Goal: Task Accomplishment & Management: Manage account settings

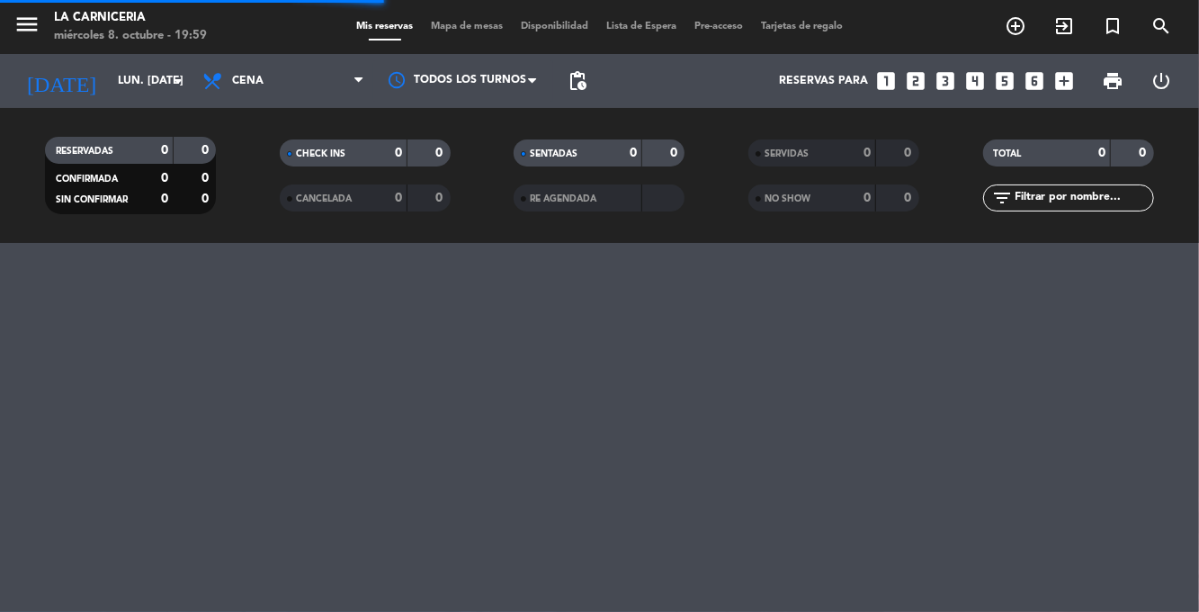
click at [113, 85] on input "lun. [DATE]" at bounding box center [185, 81] width 152 height 31
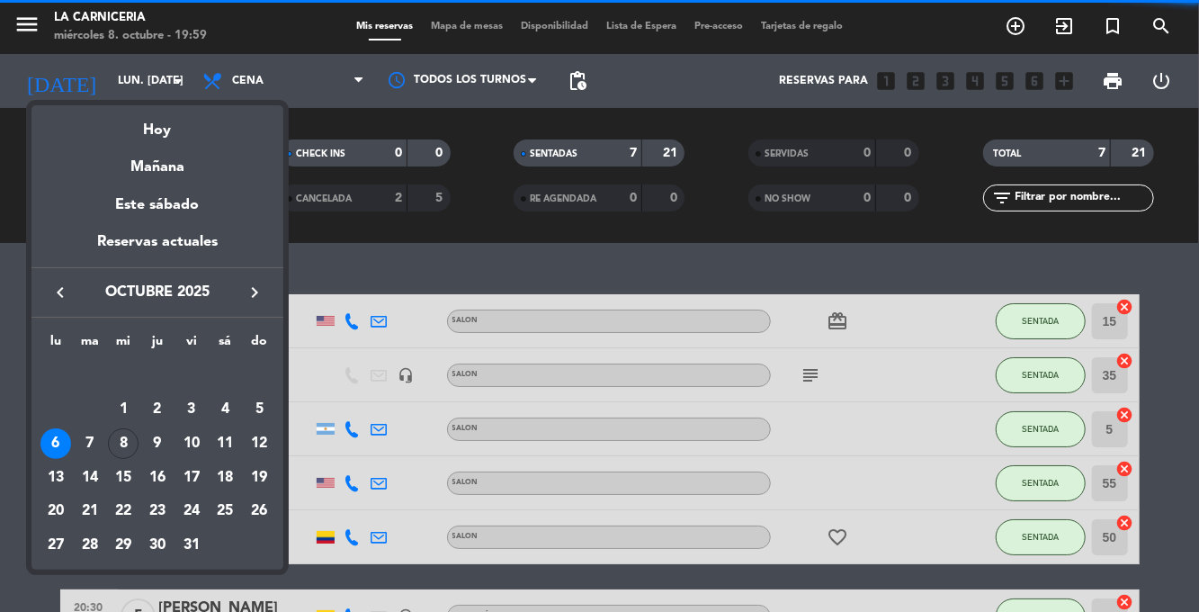
click at [142, 131] on div "Hoy" at bounding box center [157, 123] width 252 height 37
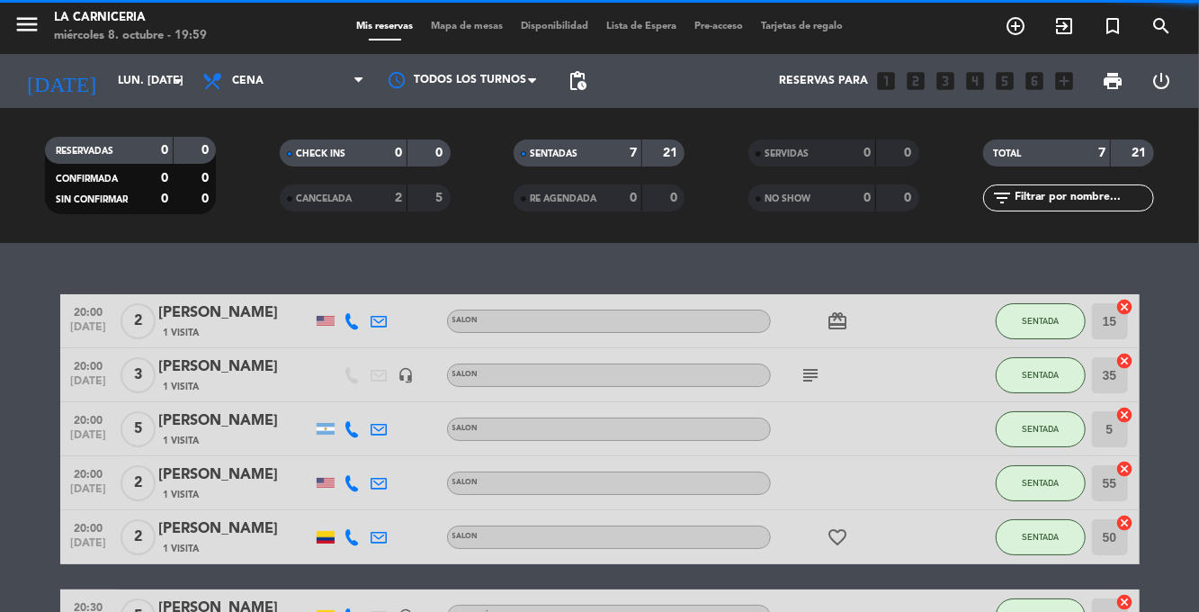
type input "mié. [DATE]"
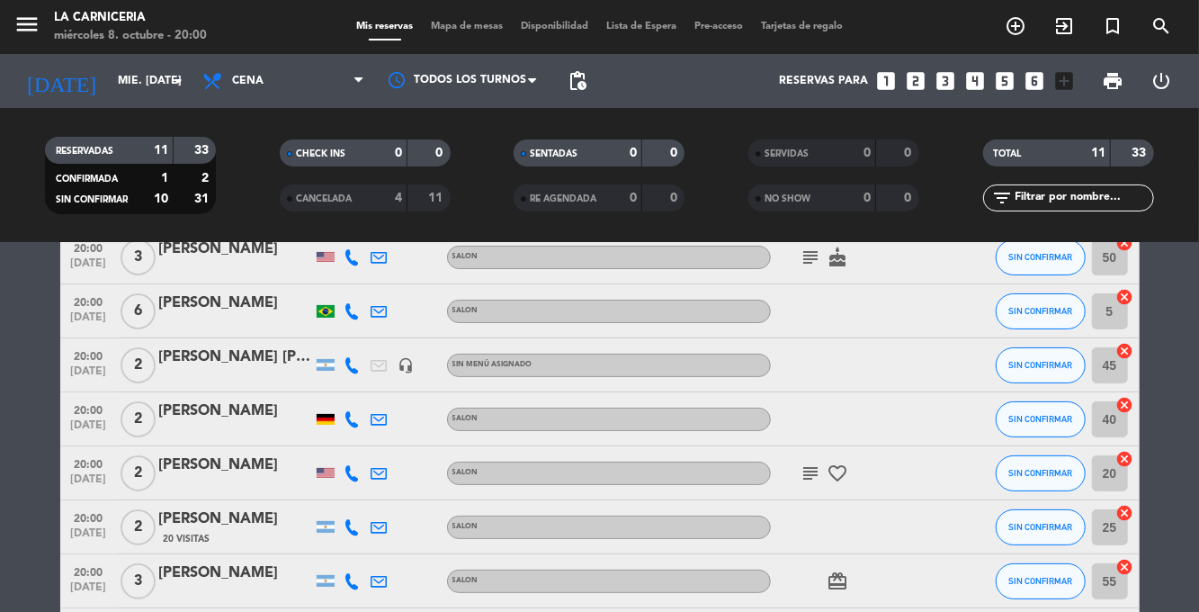
scroll to position [148, 0]
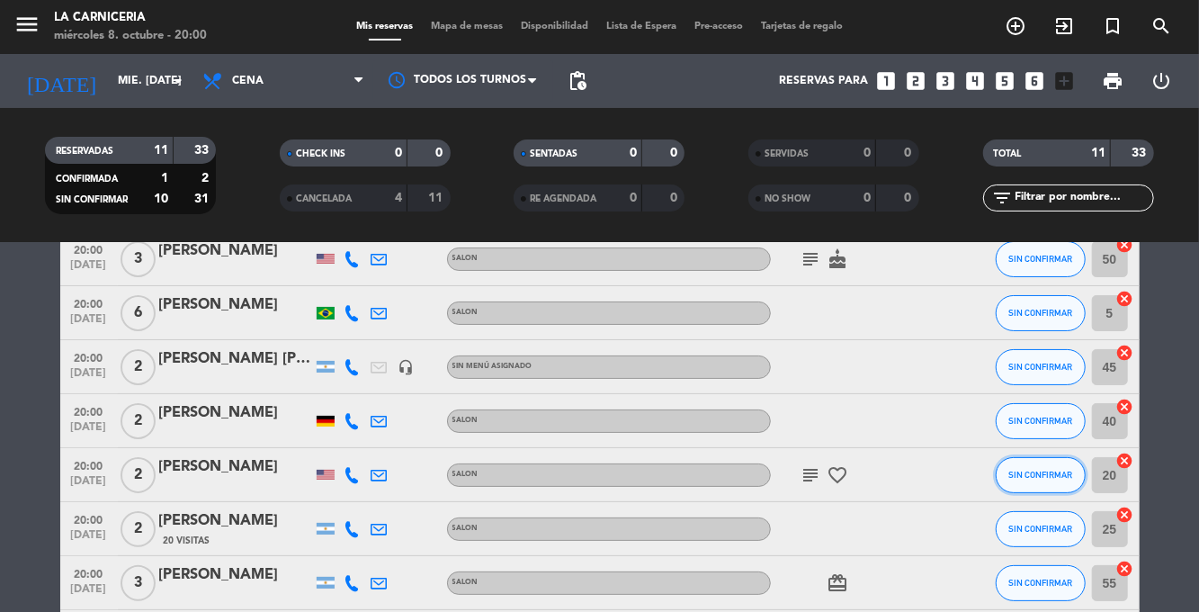
click at [1025, 468] on button "SIN CONFIRMAR" at bounding box center [1041, 475] width 90 height 36
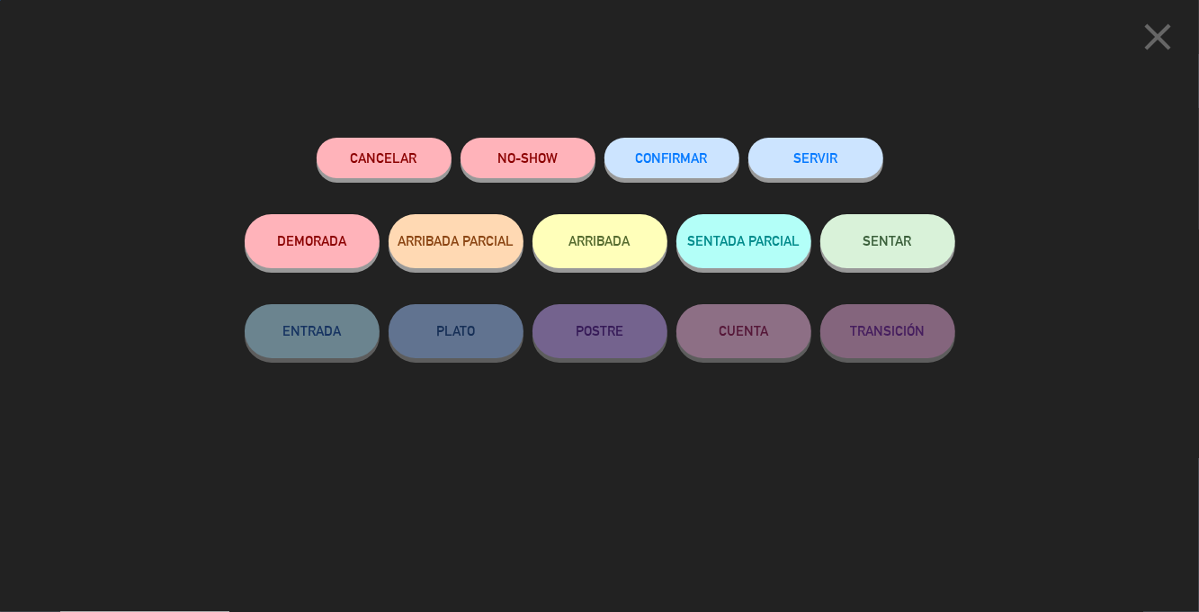
click at [918, 252] on button "SENTAR" at bounding box center [888, 241] width 135 height 54
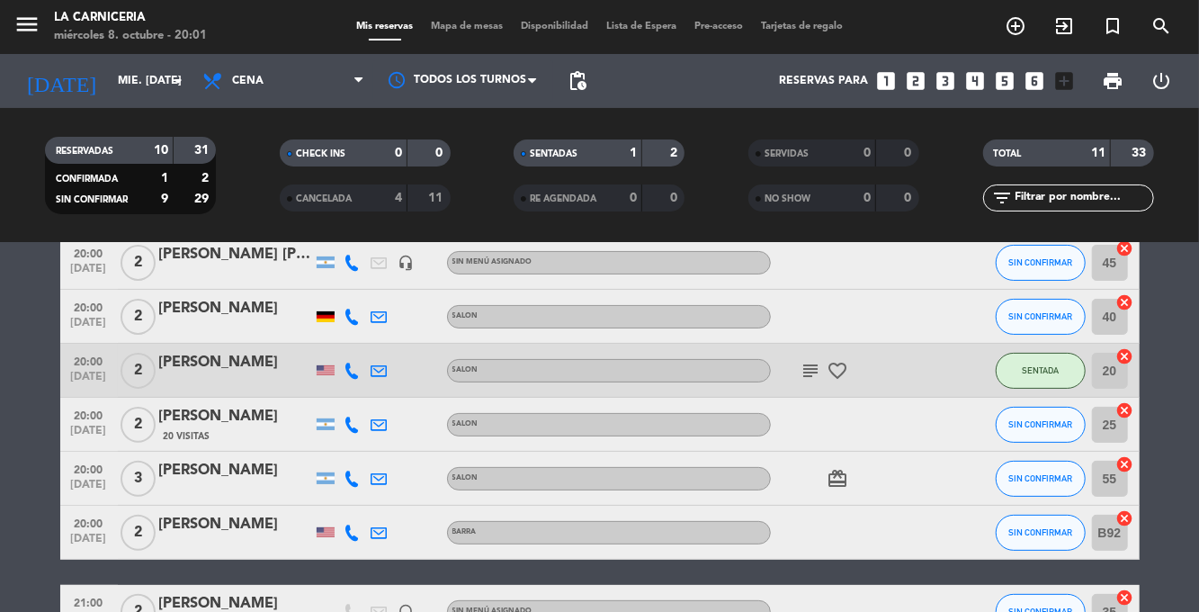
scroll to position [256, 0]
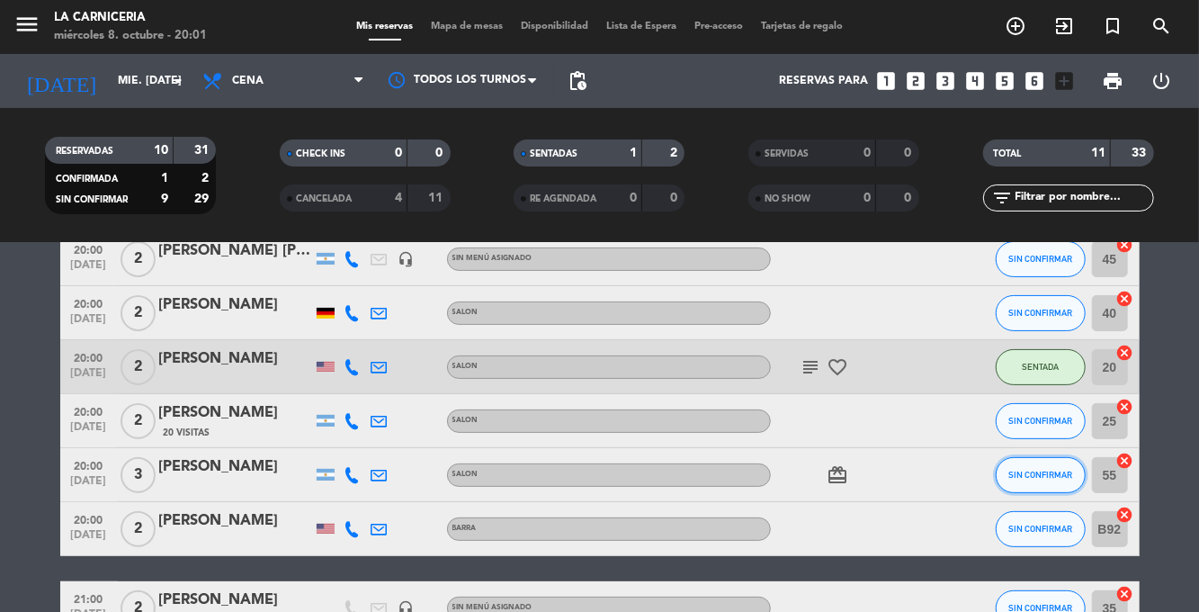
click at [1045, 472] on span "SIN CONFIRMAR" at bounding box center [1041, 475] width 64 height 10
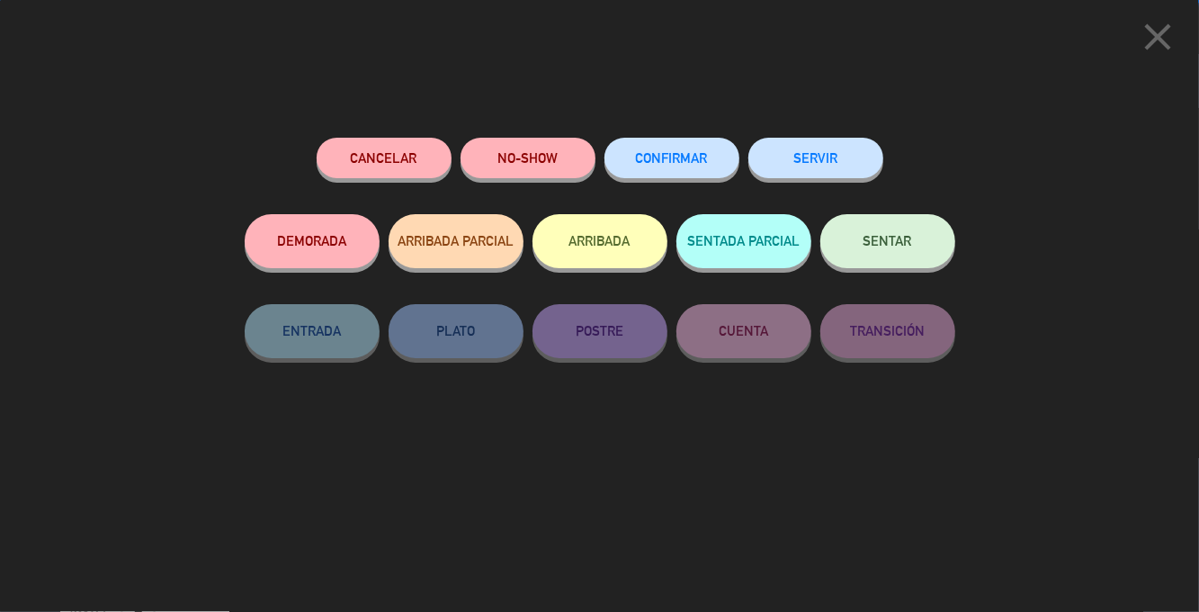
click at [920, 255] on button "SENTAR" at bounding box center [888, 241] width 135 height 54
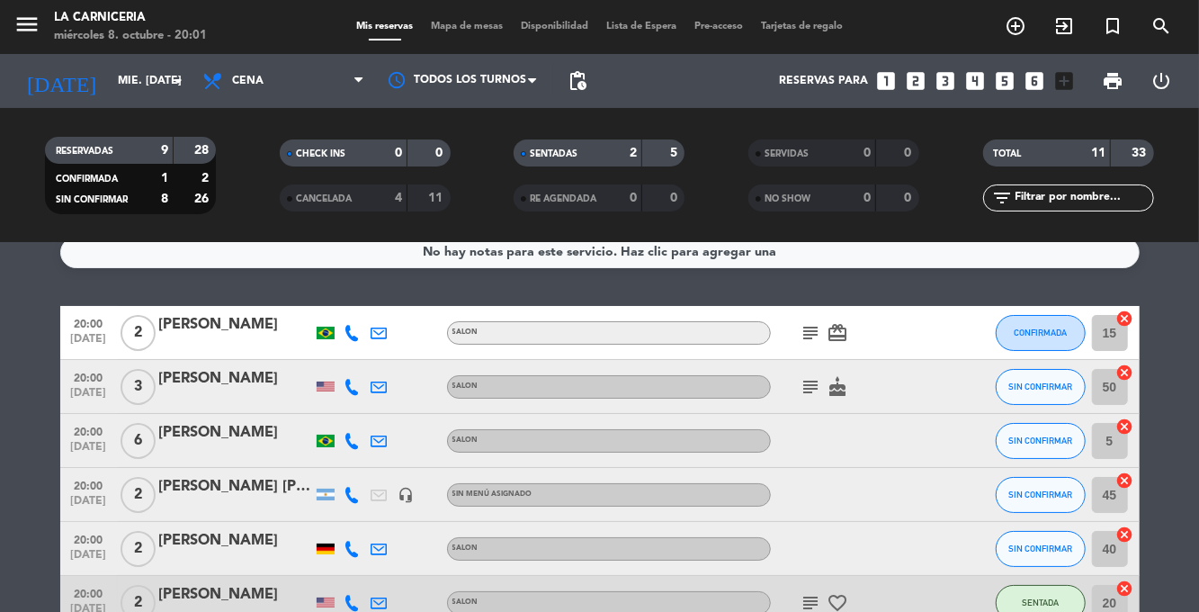
scroll to position [0, 0]
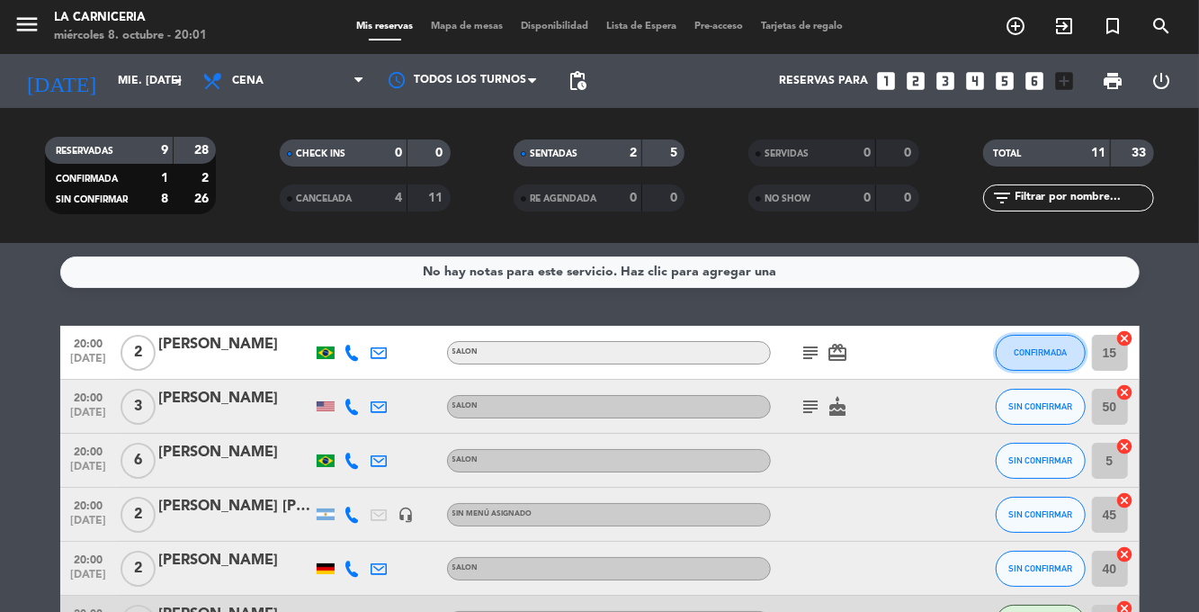
click at [1054, 353] on span "CONFIRMADA" at bounding box center [1040, 352] width 53 height 10
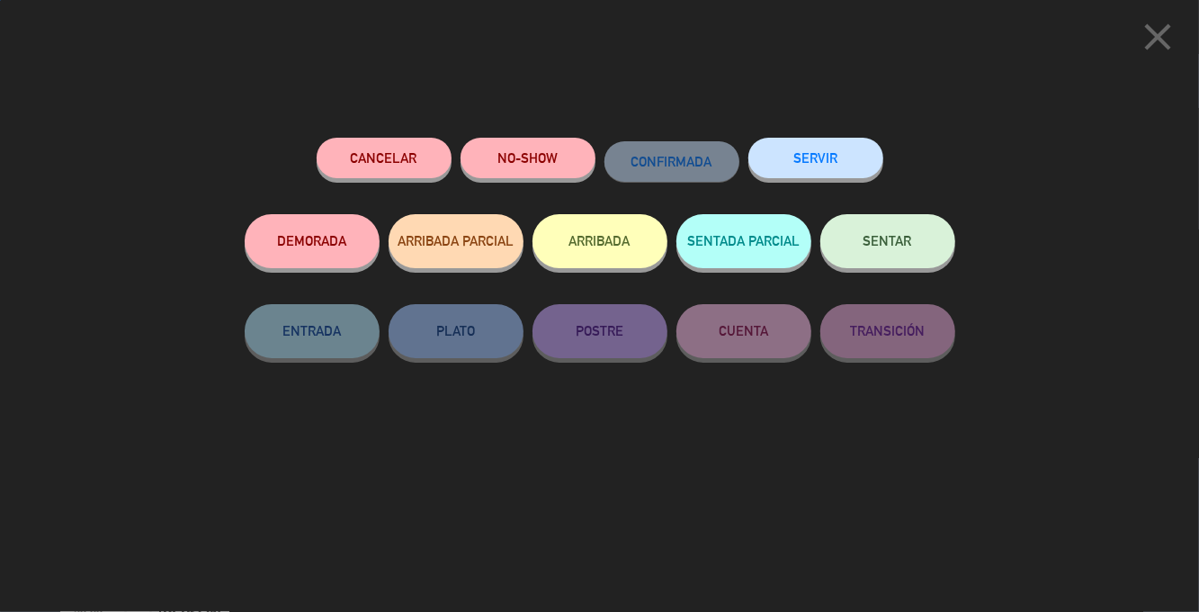
click at [911, 245] on button "SENTAR" at bounding box center [888, 241] width 135 height 54
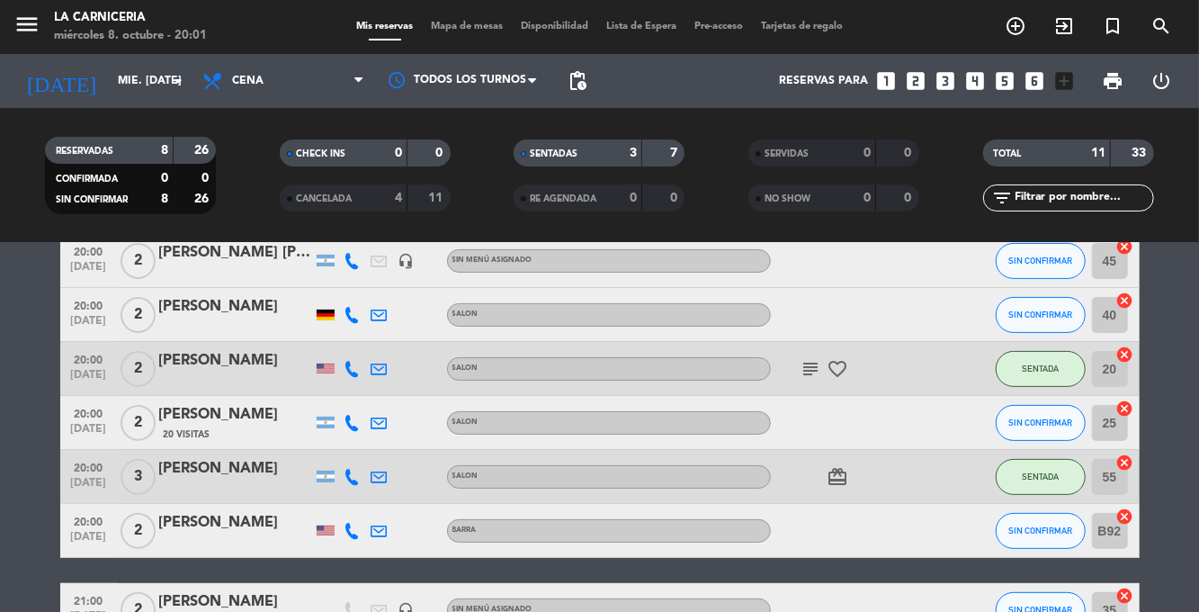
scroll to position [254, 0]
click at [1050, 434] on button "SIN CONFIRMAR" at bounding box center [1041, 423] width 90 height 36
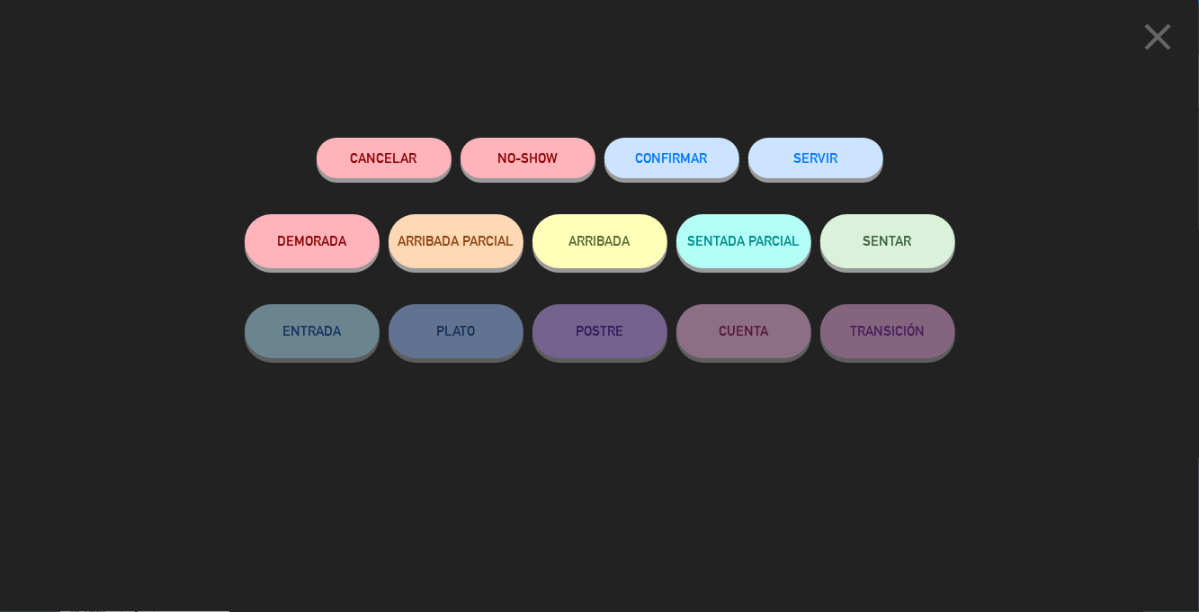
click at [887, 218] on button "SENTAR" at bounding box center [888, 241] width 135 height 54
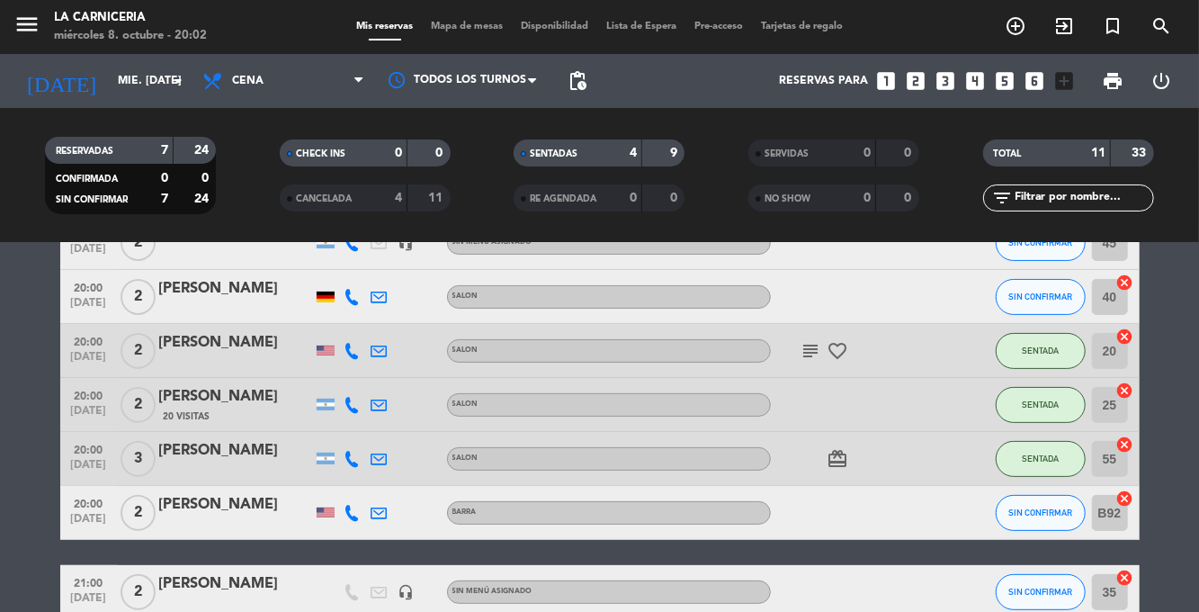
scroll to position [272, 0]
click at [1065, 516] on button "SIN CONFIRMAR" at bounding box center [1041, 513] width 90 height 36
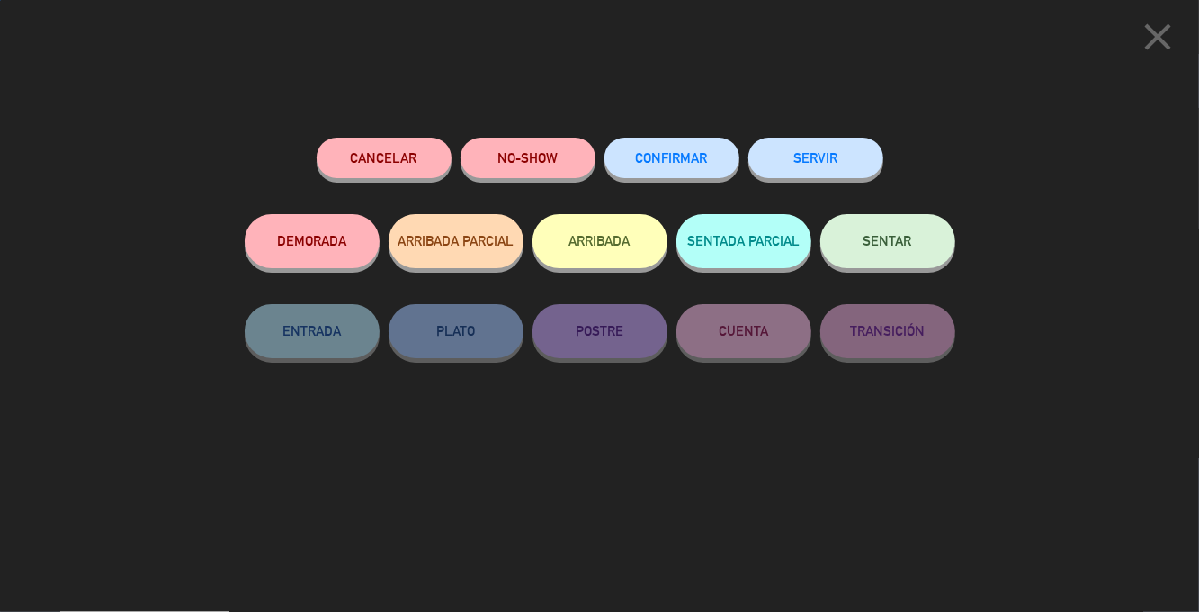
click at [938, 259] on button "SENTAR" at bounding box center [888, 241] width 135 height 54
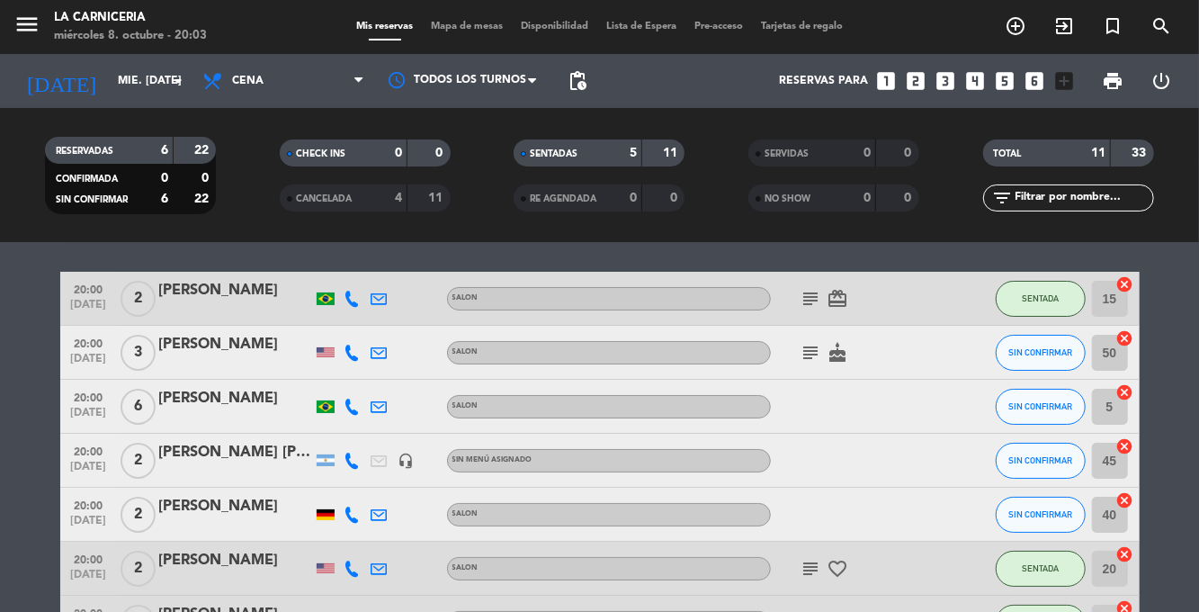
scroll to position [50, 0]
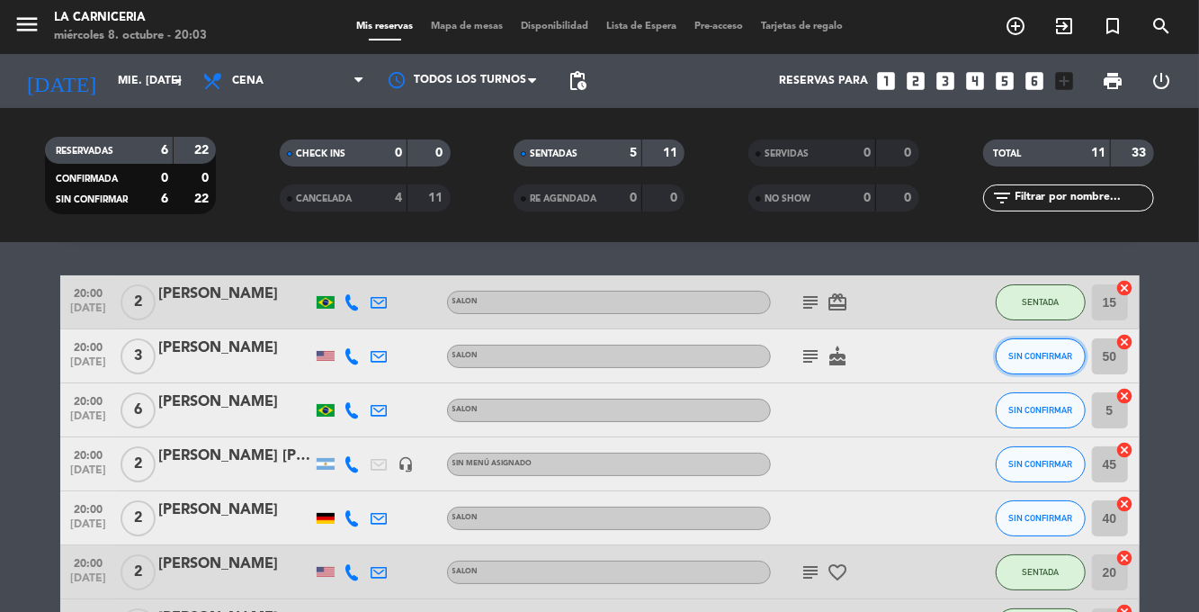
click at [1045, 359] on span "SIN CONFIRMAR" at bounding box center [1041, 356] width 64 height 10
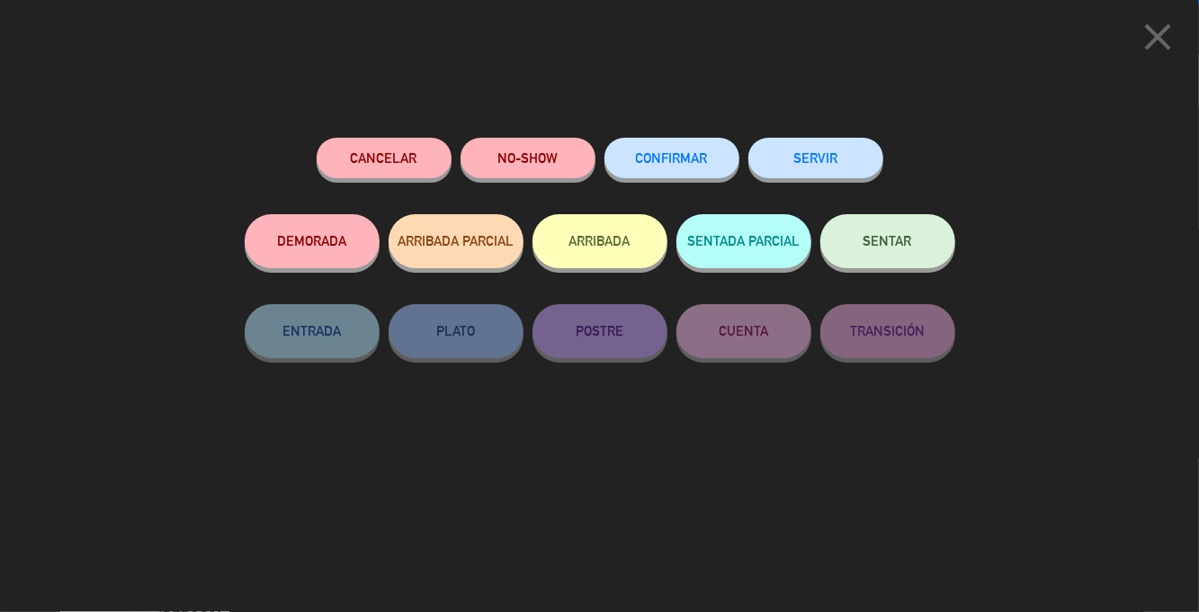
click at [902, 243] on span "SENTAR" at bounding box center [888, 240] width 49 height 15
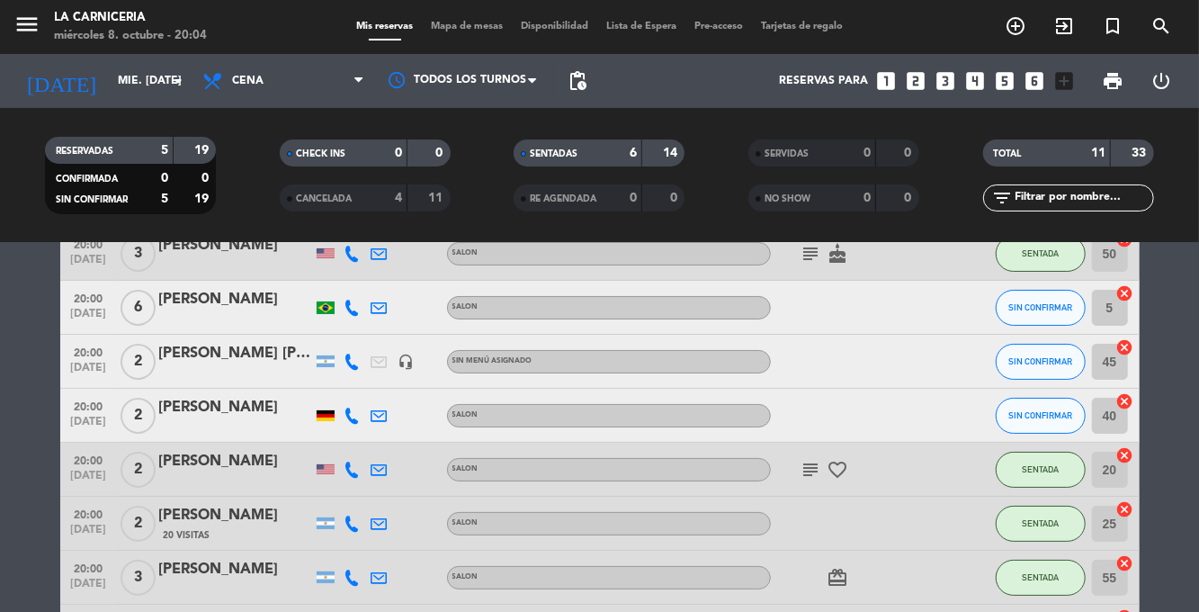
scroll to position [153, 0]
click at [1042, 85] on icon "looks_6" at bounding box center [1034, 80] width 23 height 23
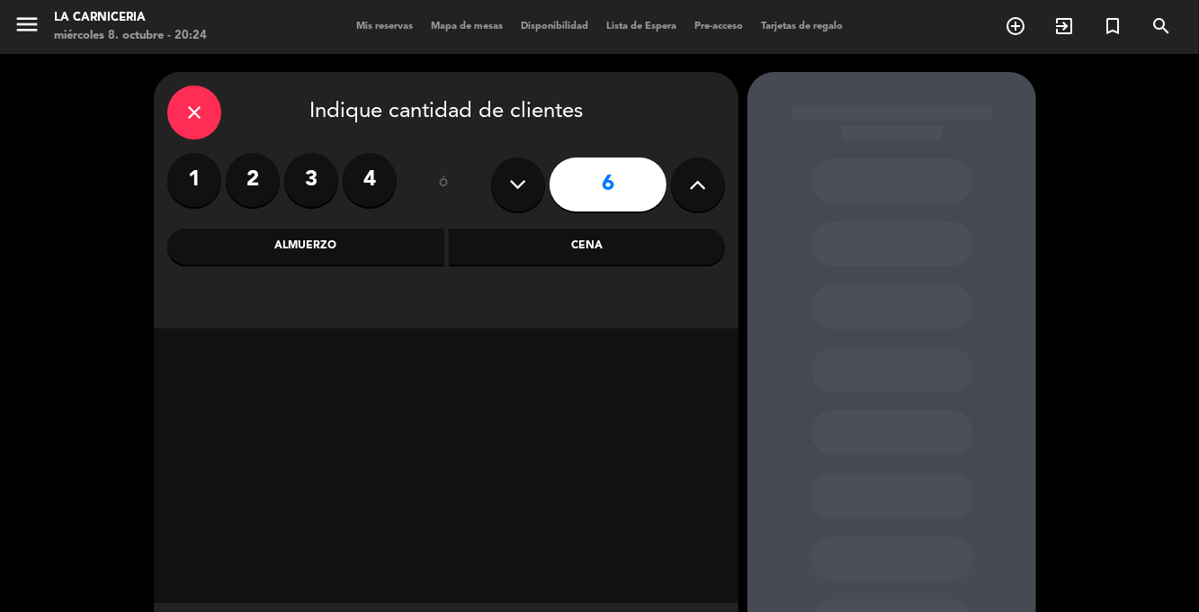
click at [615, 261] on div "Cena" at bounding box center [587, 247] width 277 height 36
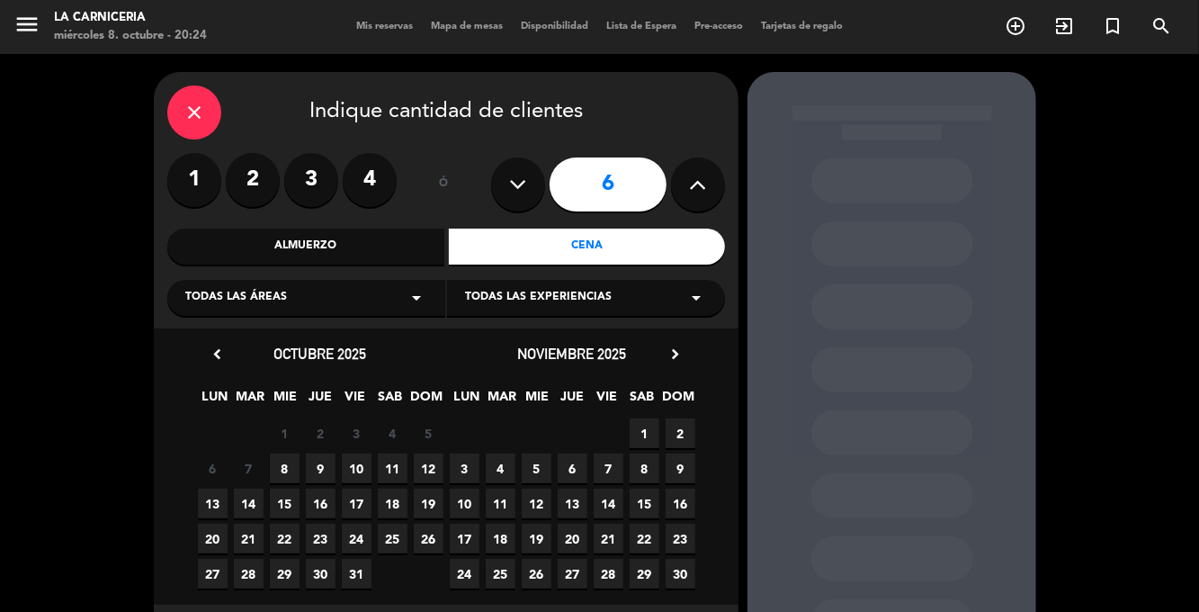
click at [288, 479] on span "8" at bounding box center [285, 468] width 30 height 30
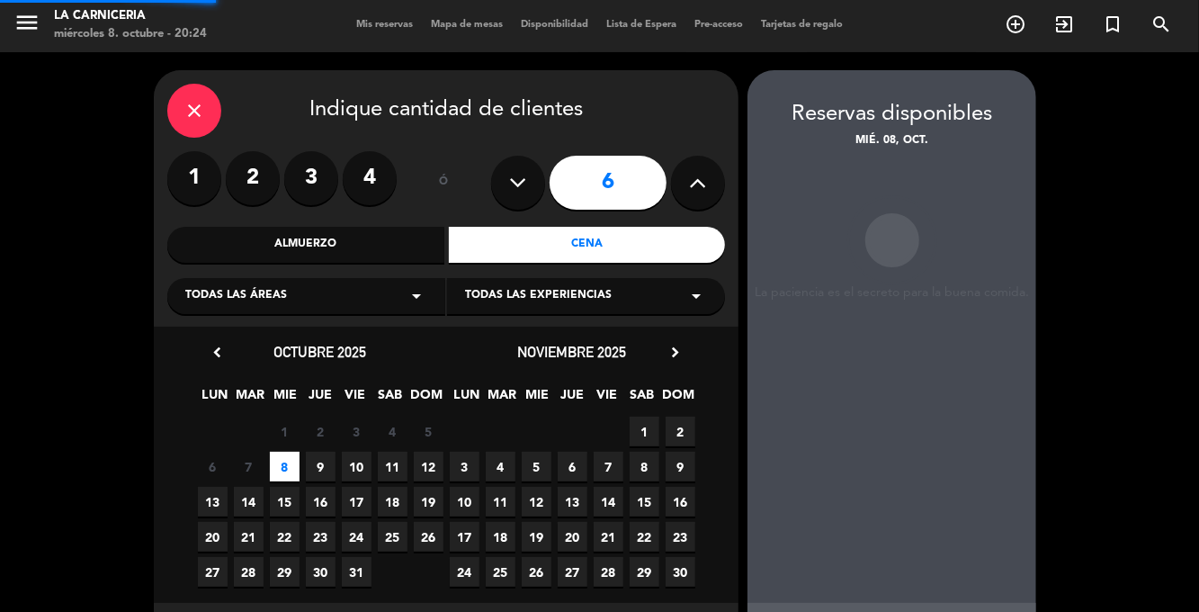
scroll to position [69, 0]
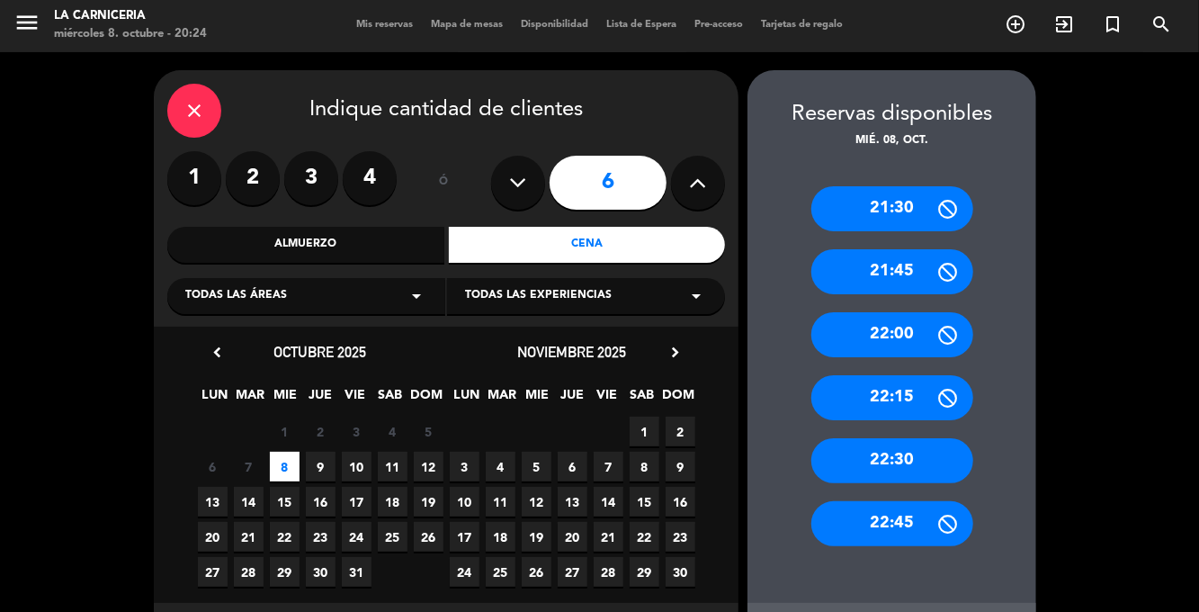
click at [940, 312] on div "22:00" at bounding box center [893, 334] width 162 height 45
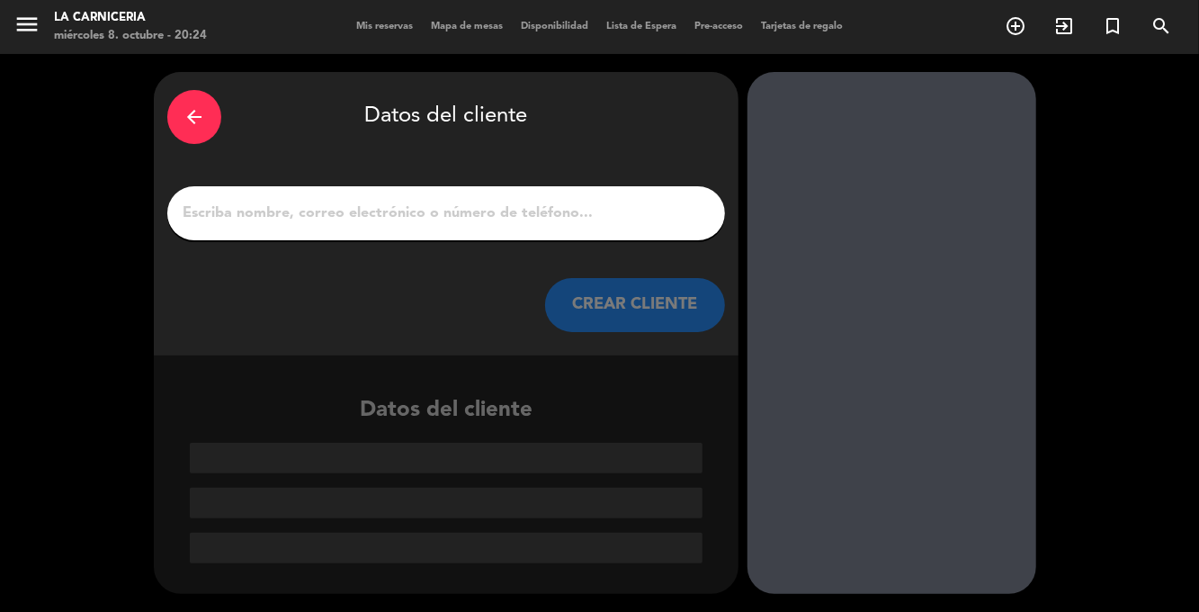
scroll to position [0, 0]
click at [502, 201] on input "1" at bounding box center [446, 213] width 531 height 25
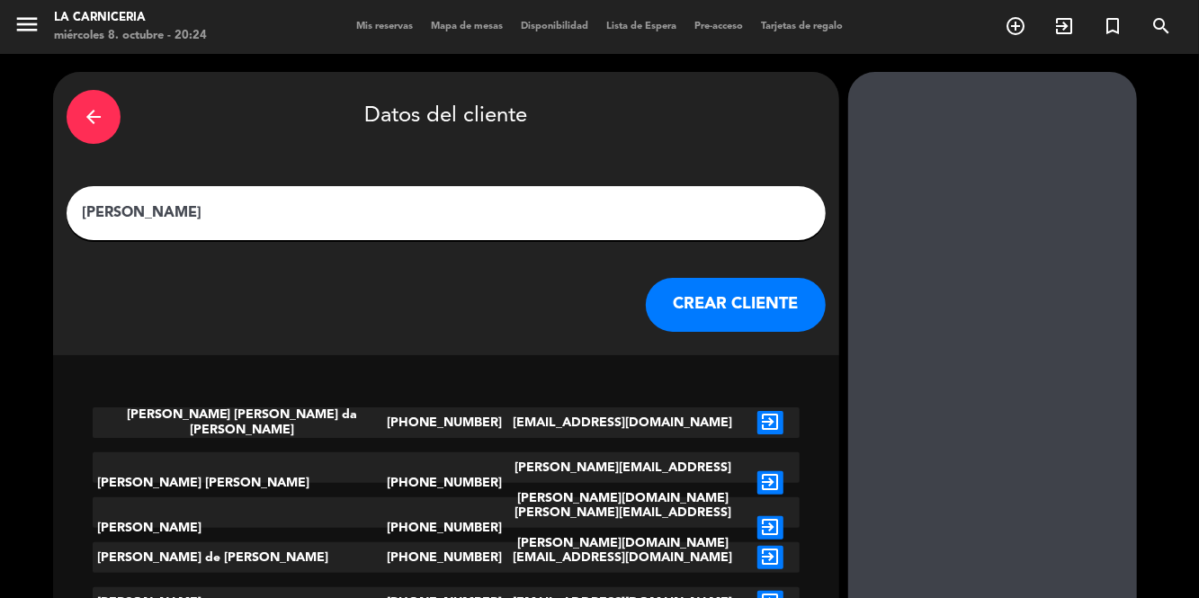
type input "[PERSON_NAME]"
click at [678, 278] on button "CREAR CLIENTE" at bounding box center [736, 305] width 180 height 54
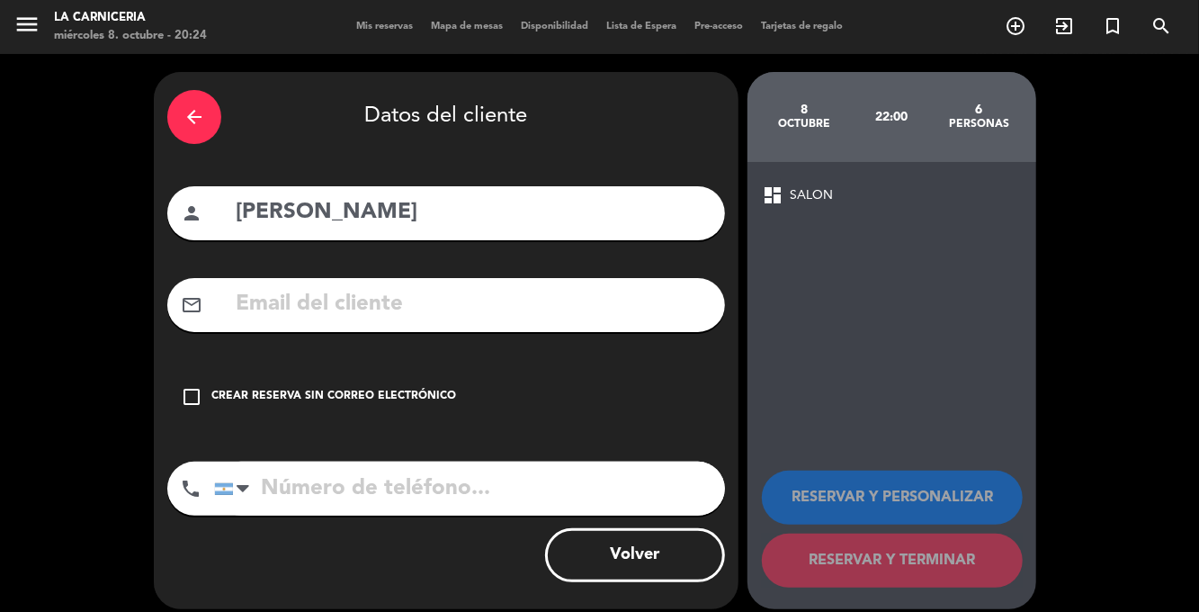
click at [415, 388] on div "Crear reserva sin correo electrónico" at bounding box center [333, 397] width 245 height 18
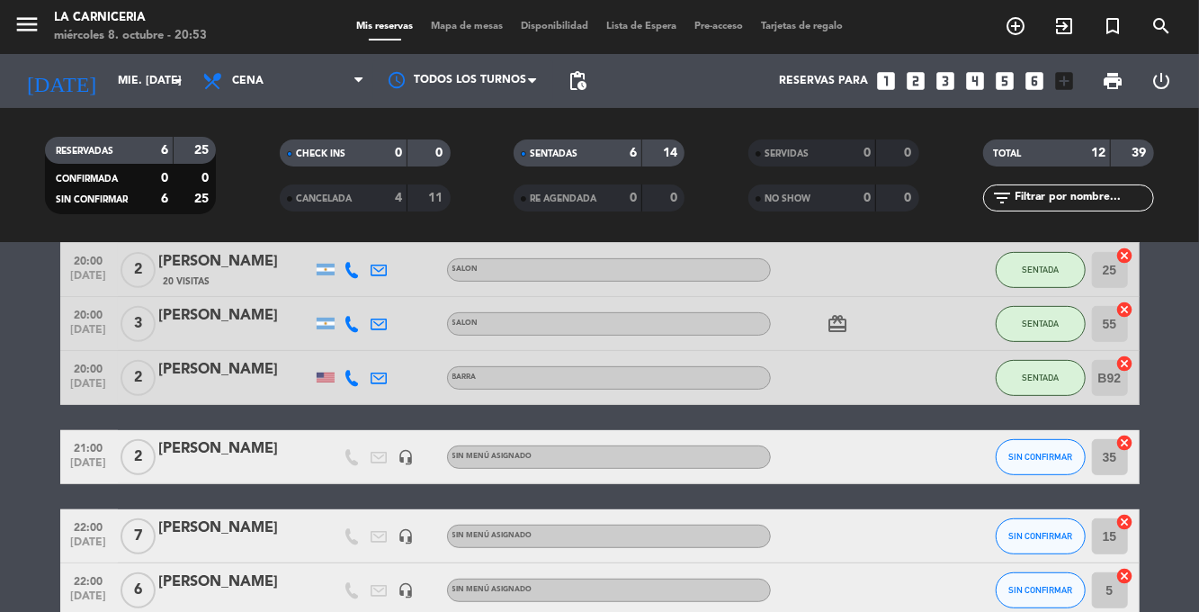
scroll to position [416, 0]
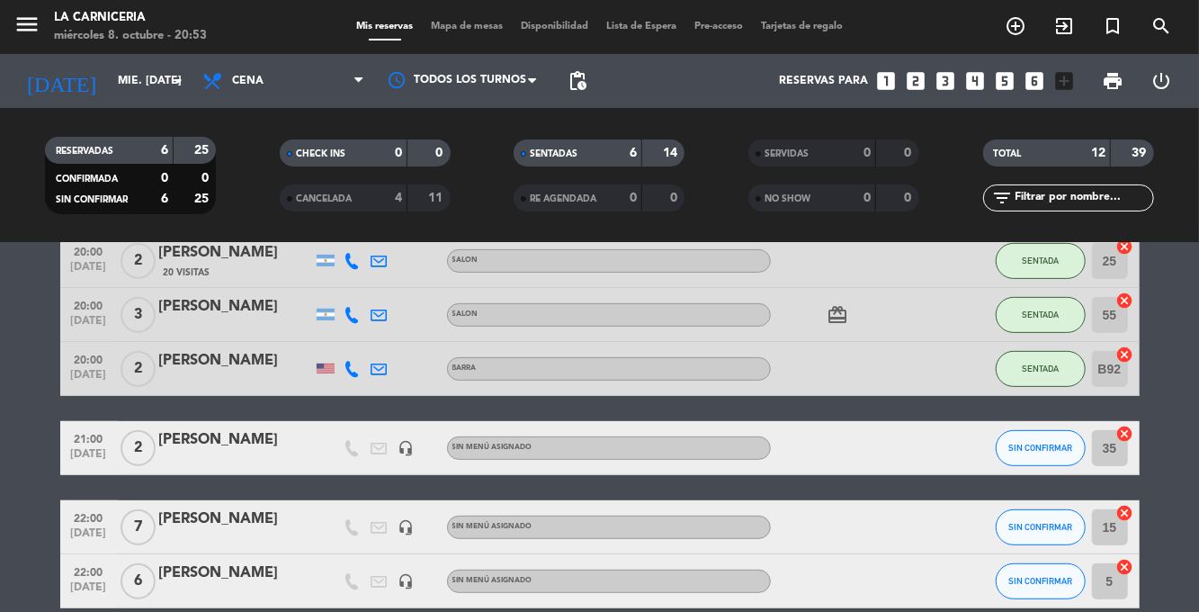
click at [1006, 69] on icon "looks_5" at bounding box center [1004, 80] width 23 height 23
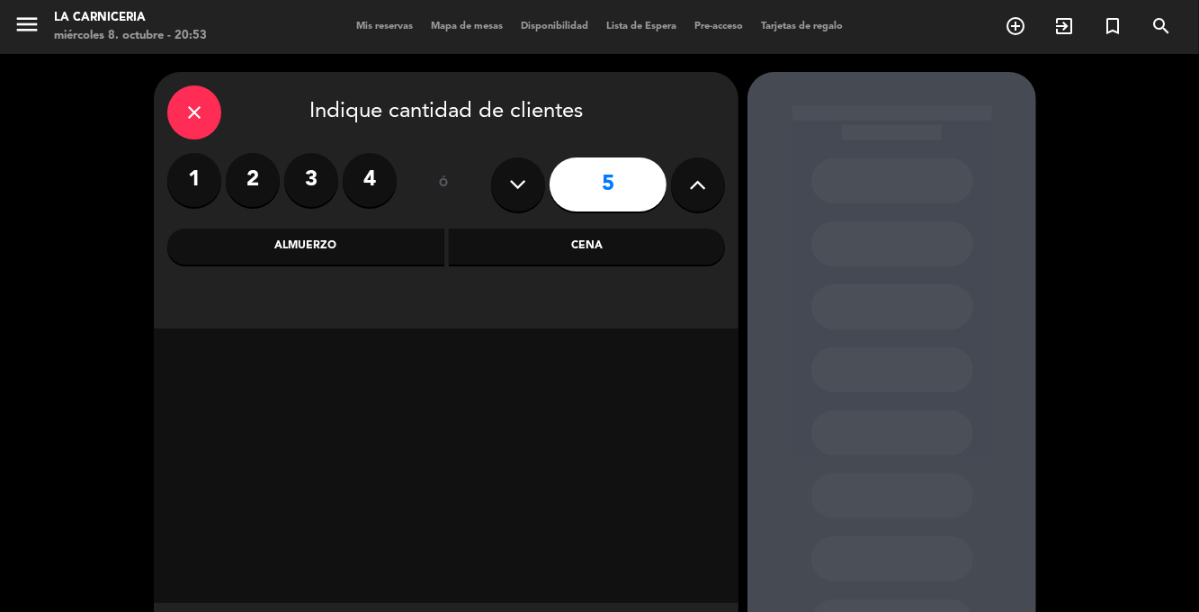
click at [666, 229] on div "Cena" at bounding box center [587, 247] width 277 height 36
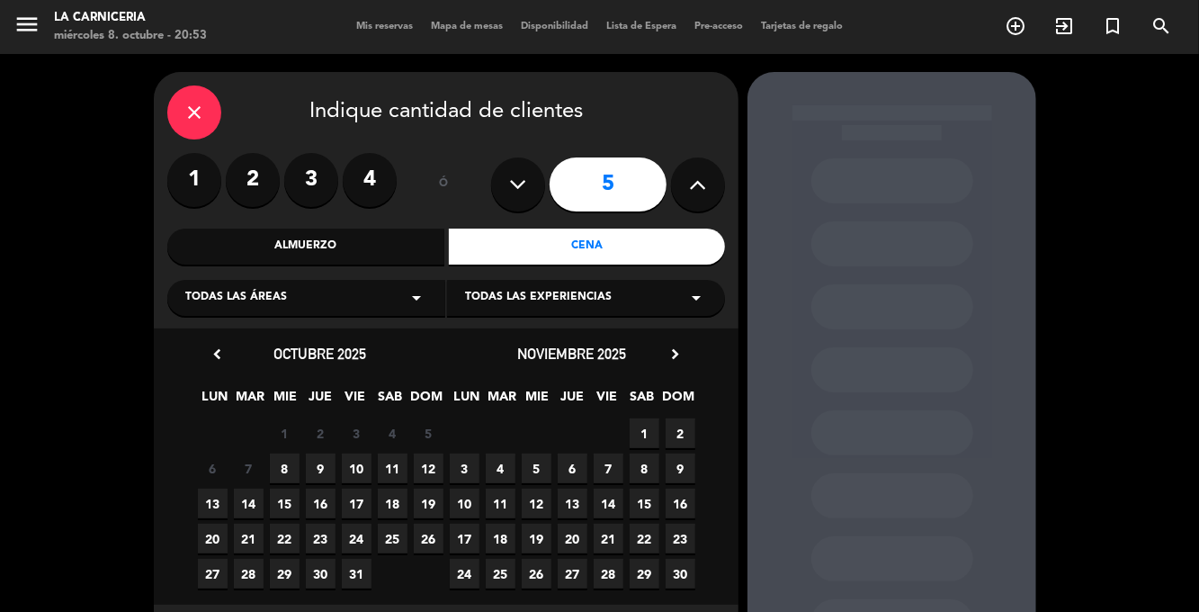
click at [293, 453] on span "8" at bounding box center [285, 468] width 30 height 30
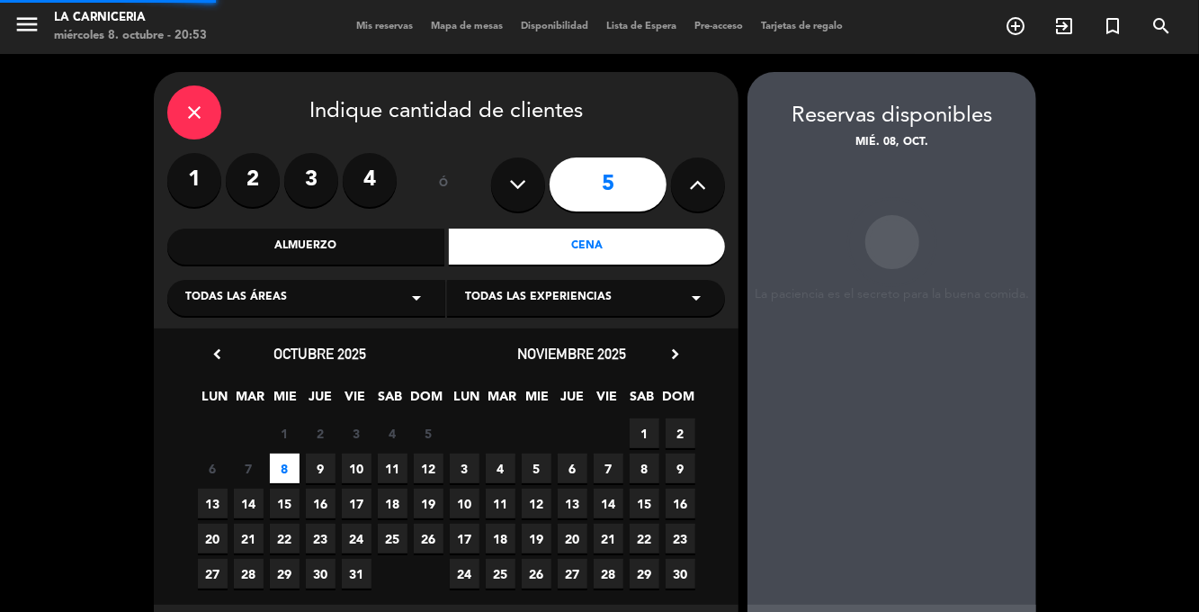
scroll to position [2, 0]
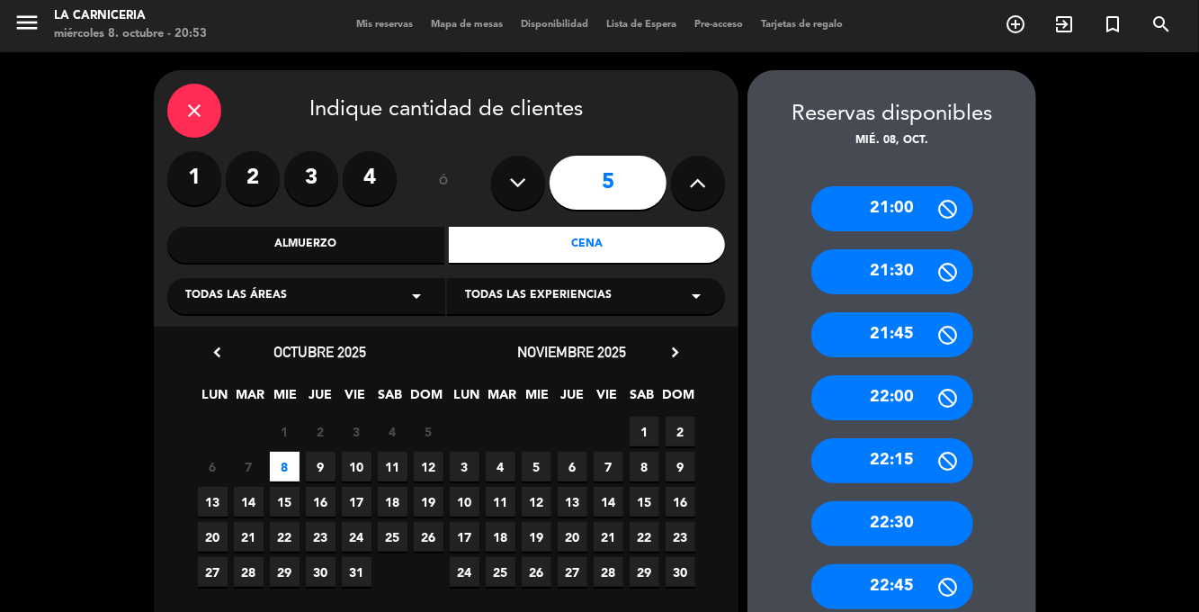
click at [936, 501] on div "22:30" at bounding box center [893, 523] width 162 height 45
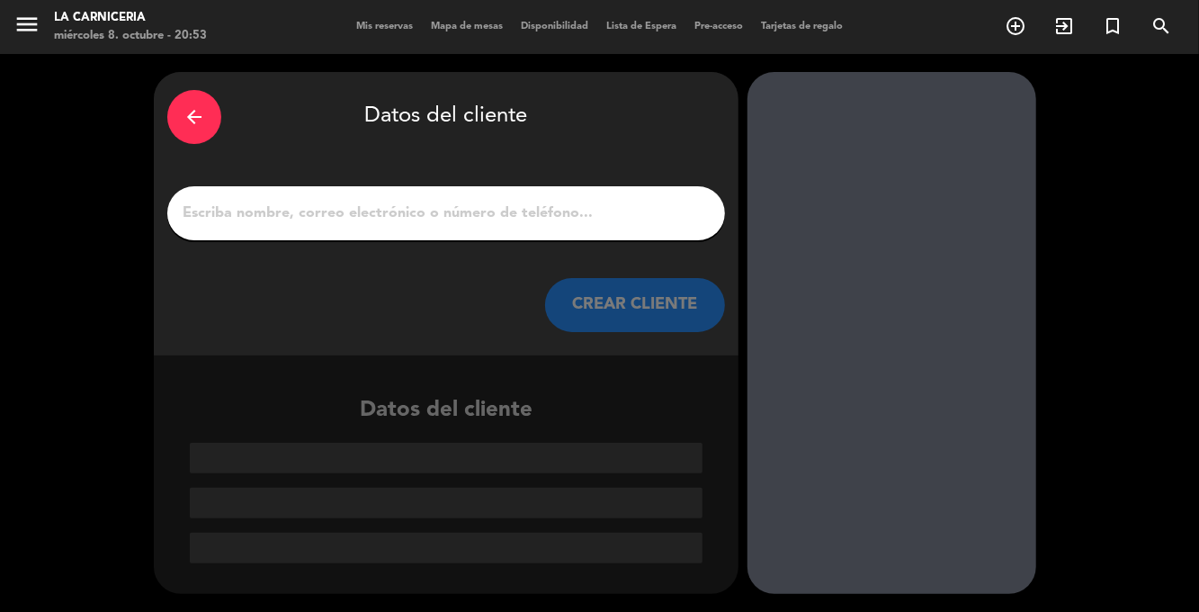
scroll to position [70, 0]
click at [634, 201] on input "1" at bounding box center [446, 213] width 531 height 25
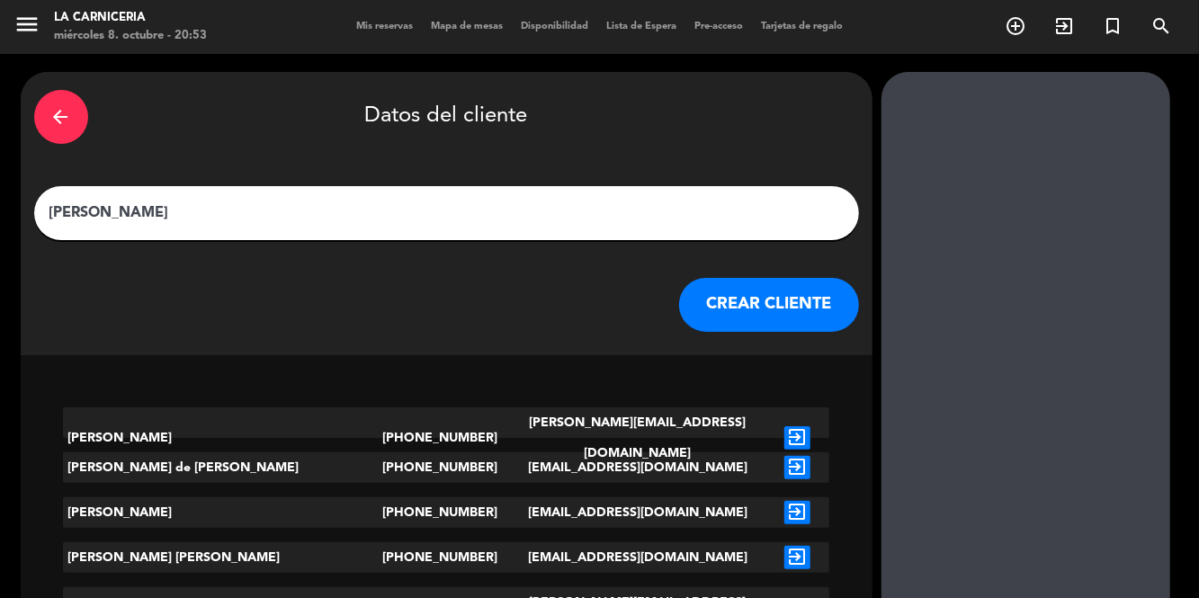
type input "[PERSON_NAME]"
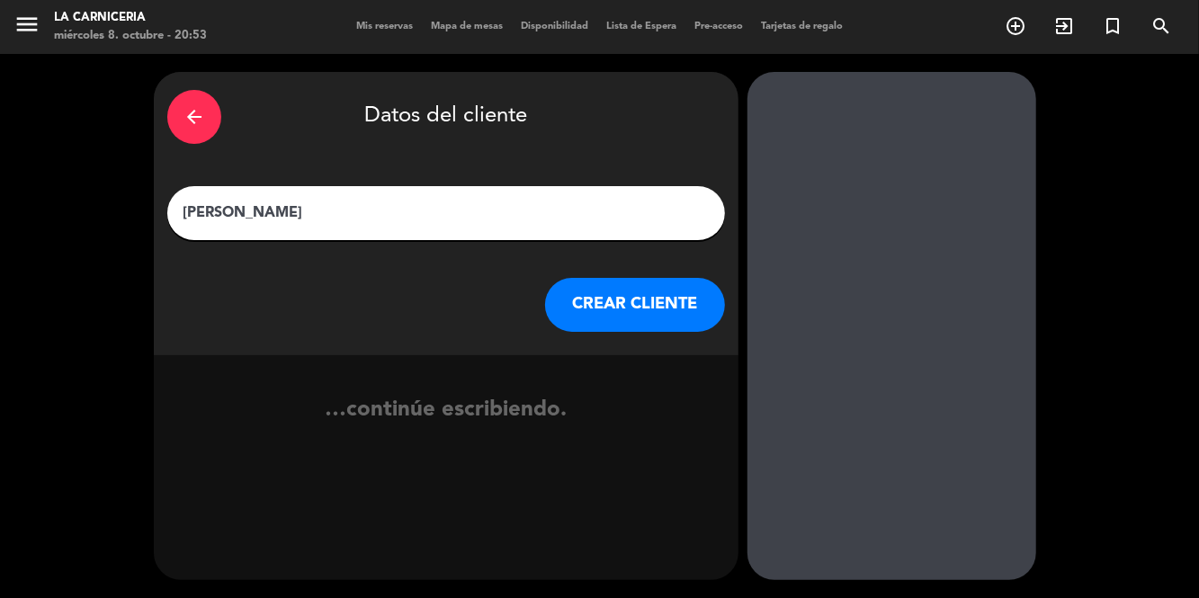
click at [673, 278] on button "CREAR CLIENTE" at bounding box center [635, 305] width 180 height 54
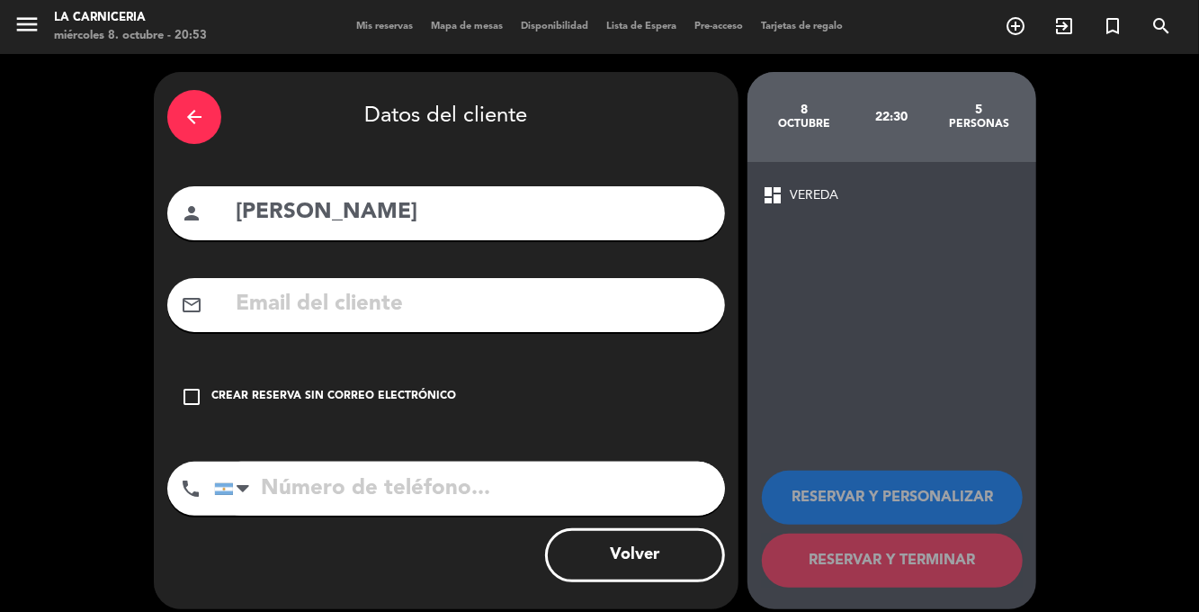
click at [219, 388] on div "Crear reserva sin correo electrónico" at bounding box center [333, 397] width 245 height 18
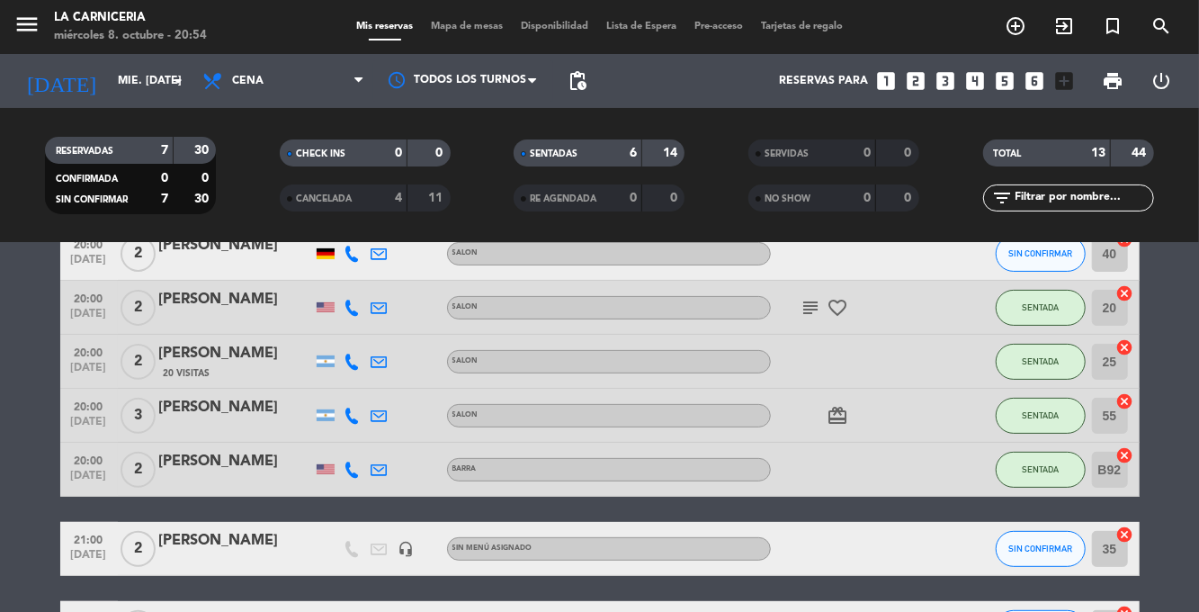
scroll to position [313, 0]
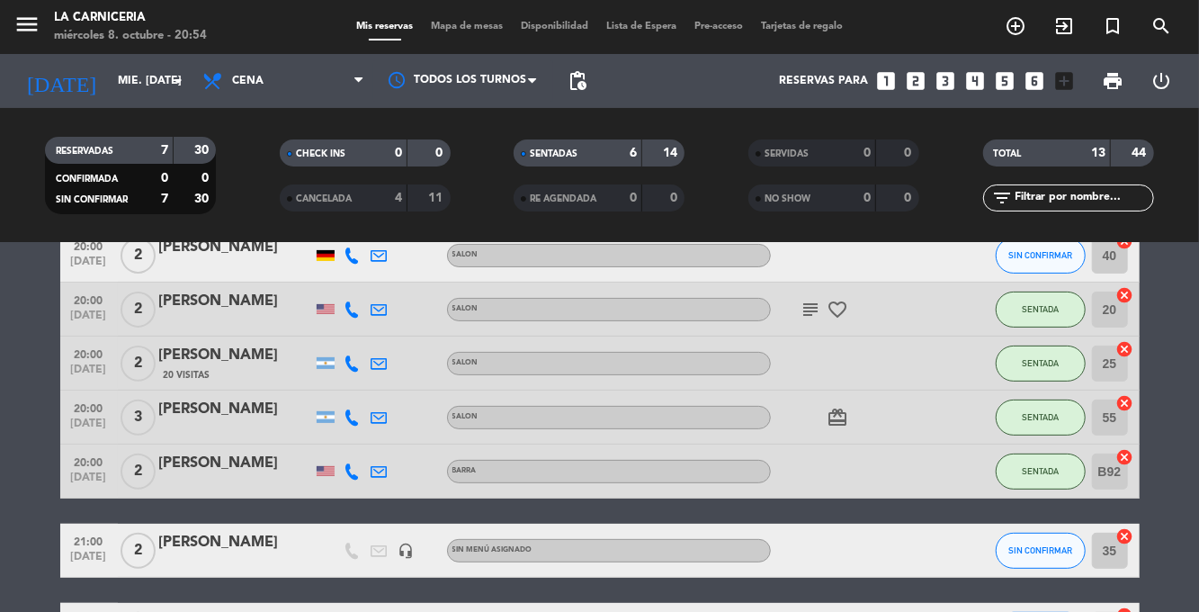
click at [216, 531] on div "[PERSON_NAME]" at bounding box center [235, 542] width 153 height 23
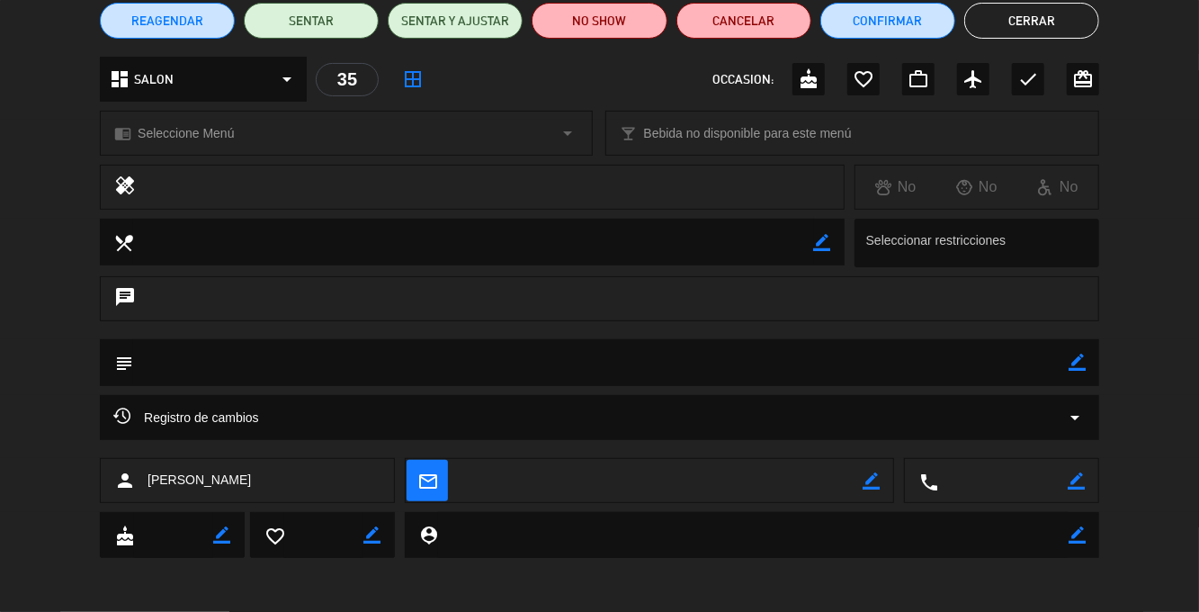
scroll to position [0, 0]
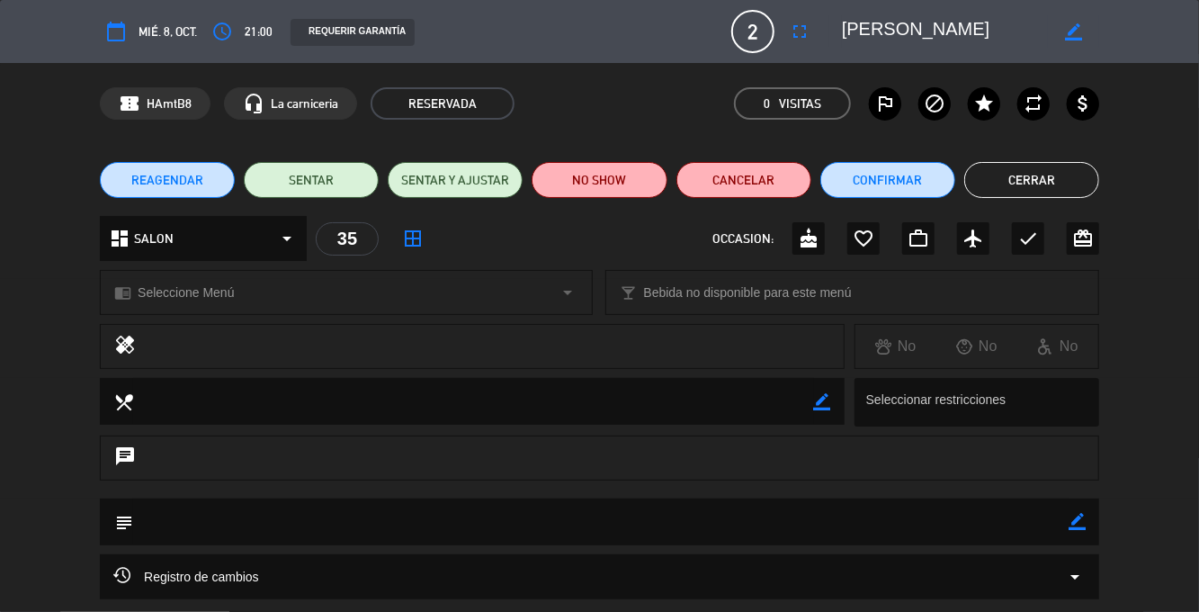
click at [1010, 192] on button "Cerrar" at bounding box center [1032, 180] width 135 height 36
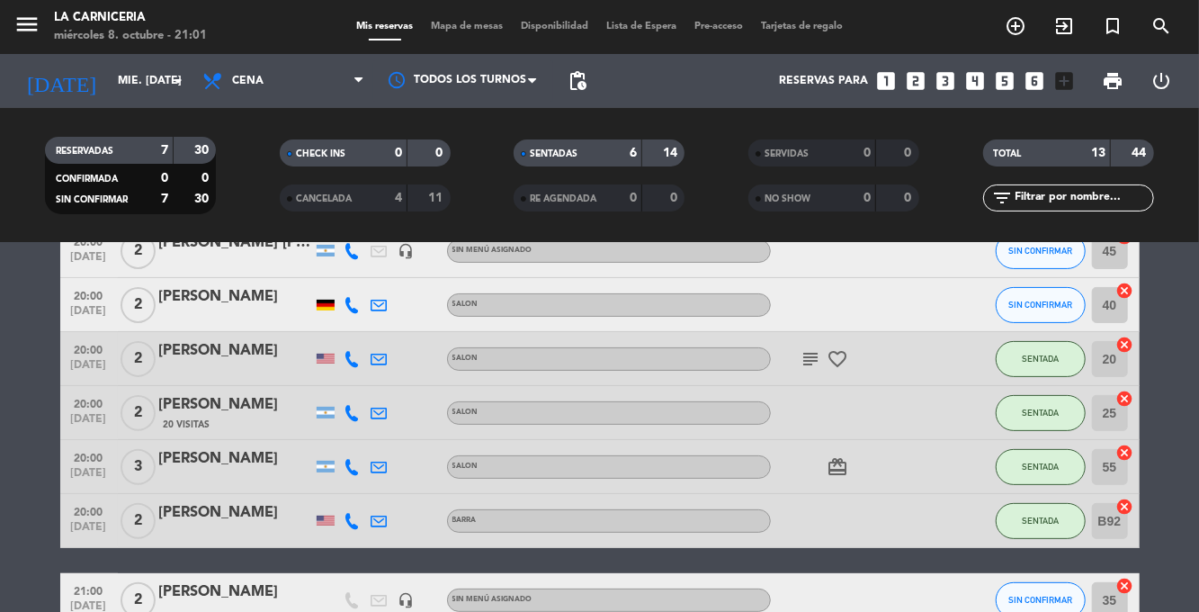
scroll to position [268, 0]
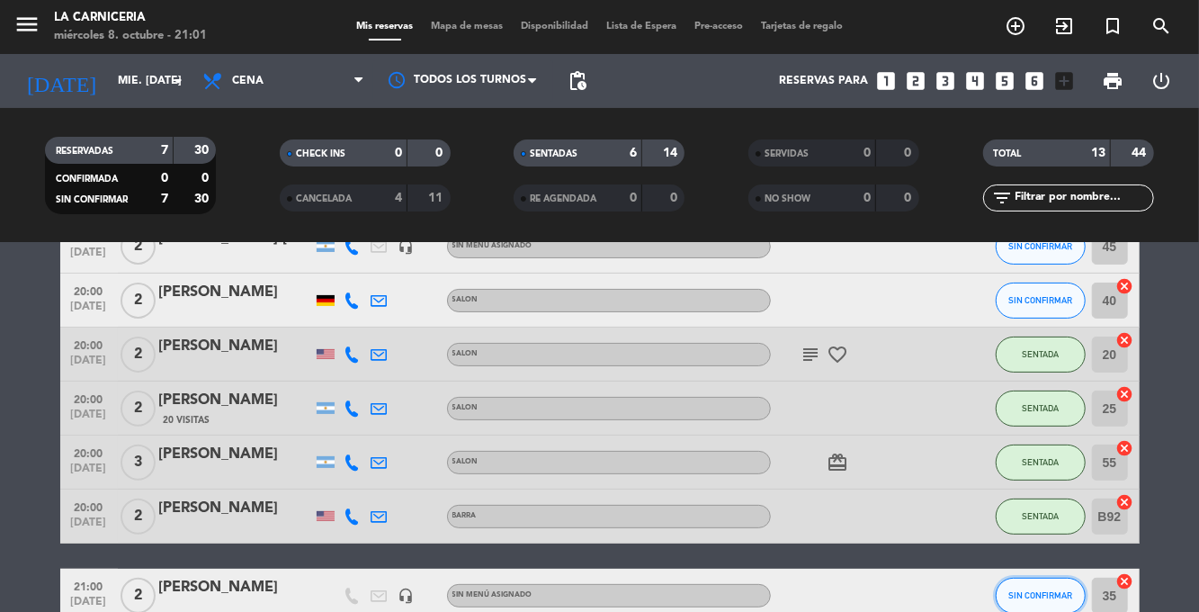
click at [1038, 590] on span "SIN CONFIRMAR" at bounding box center [1041, 595] width 64 height 10
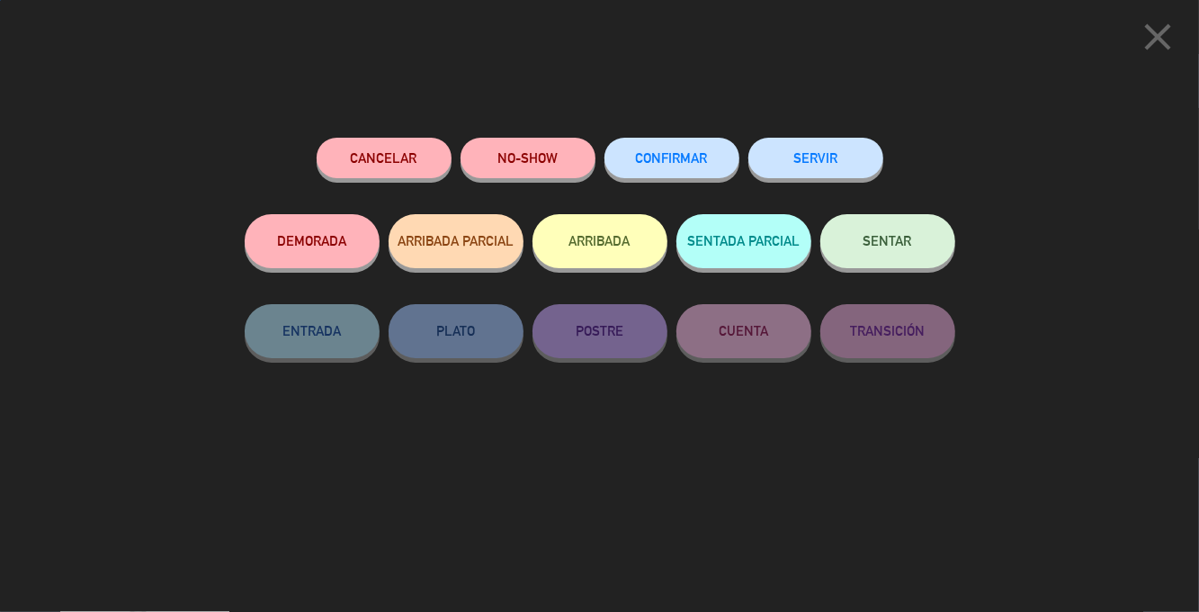
click at [920, 263] on button "SENTAR" at bounding box center [888, 241] width 135 height 54
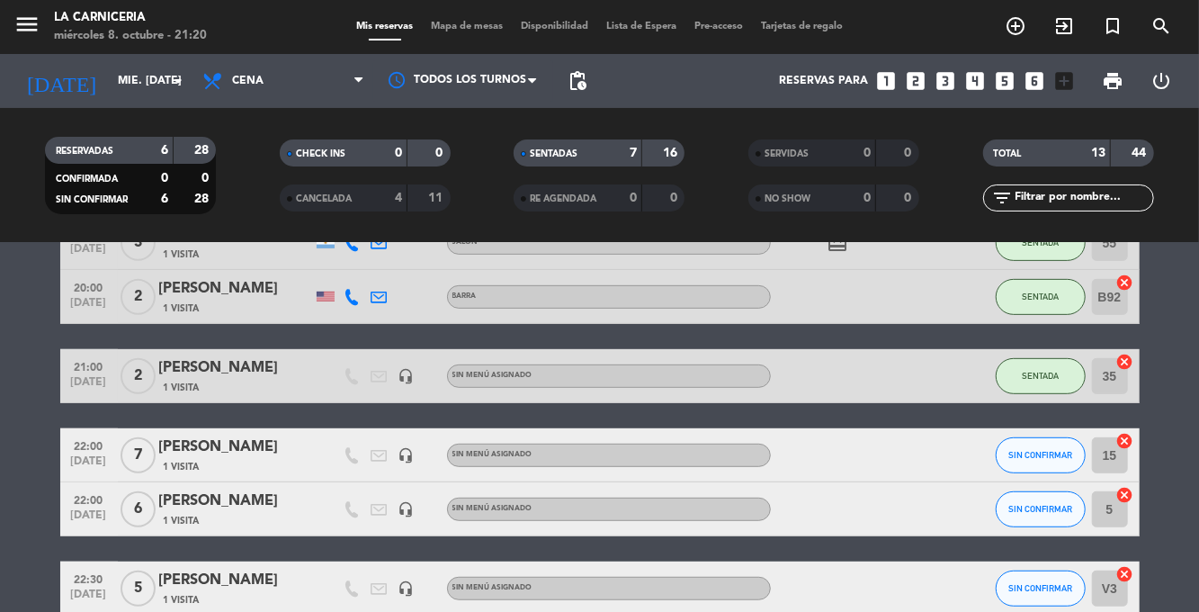
scroll to position [495, 0]
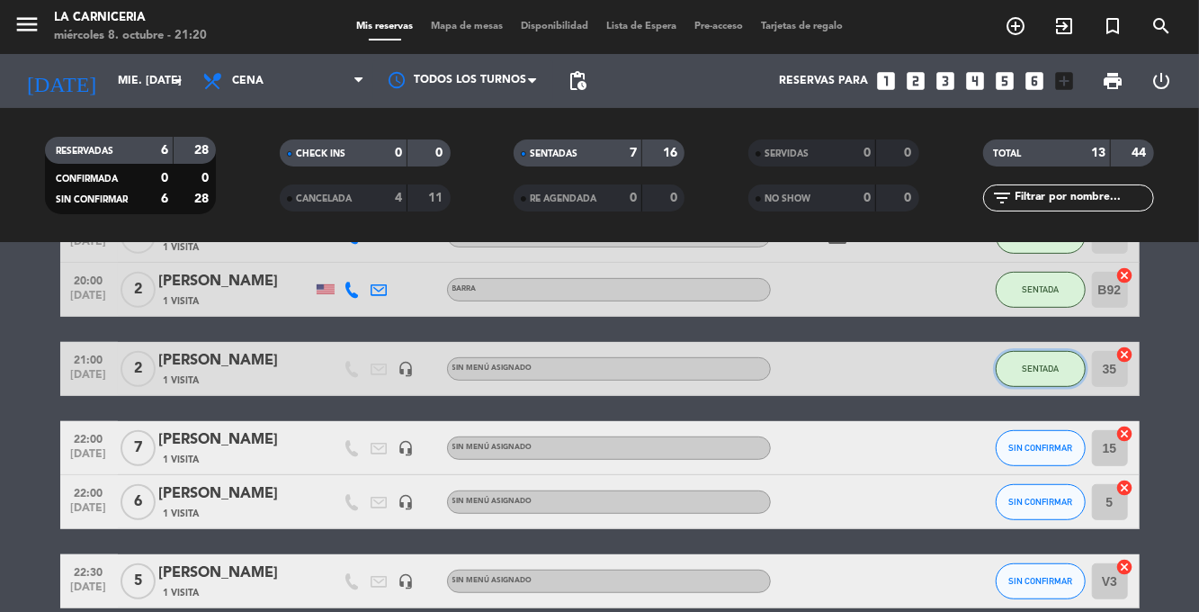
click at [1063, 351] on button "SENTADA" at bounding box center [1041, 369] width 90 height 36
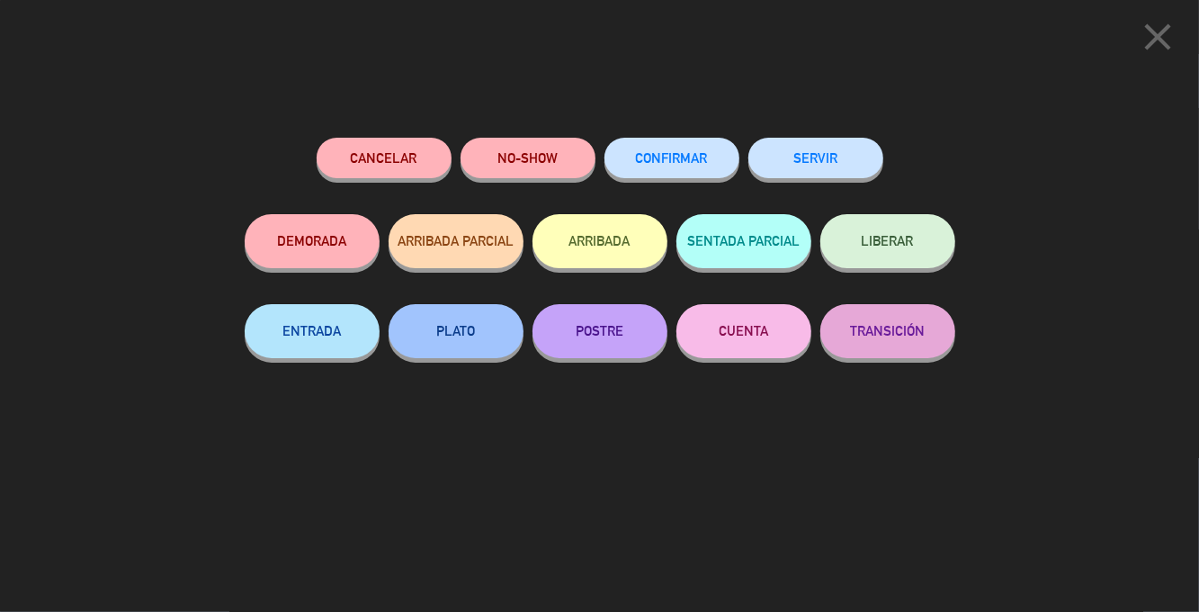
click at [506, 167] on button "NO-SHOW" at bounding box center [528, 158] width 135 height 40
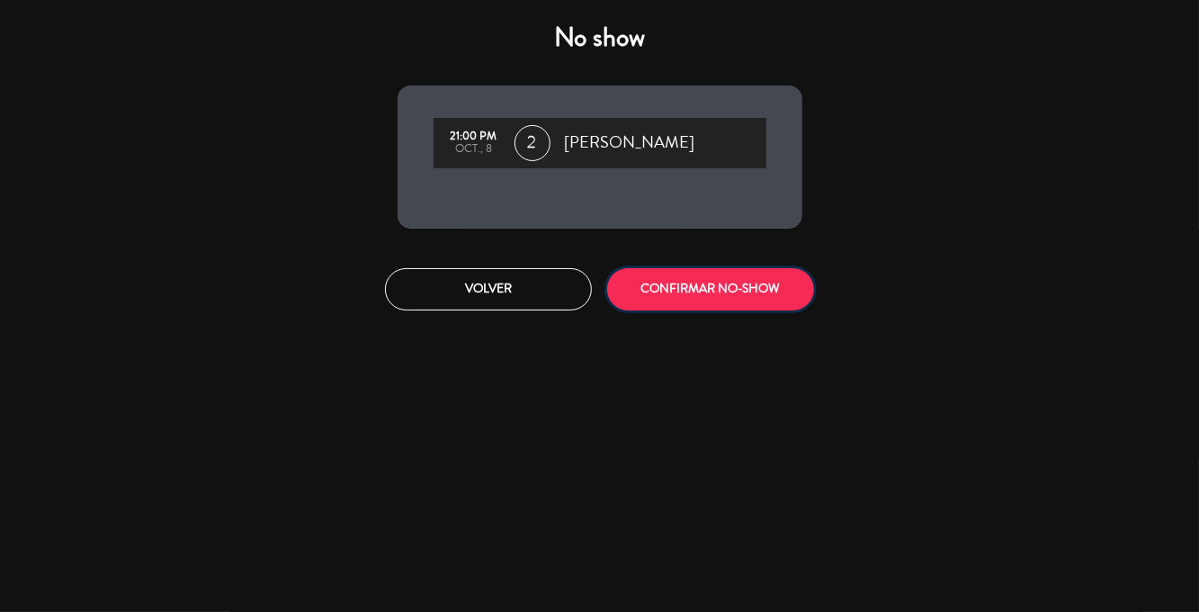
click at [646, 301] on button "CONFIRMAR NO-SHOW" at bounding box center [710, 289] width 207 height 42
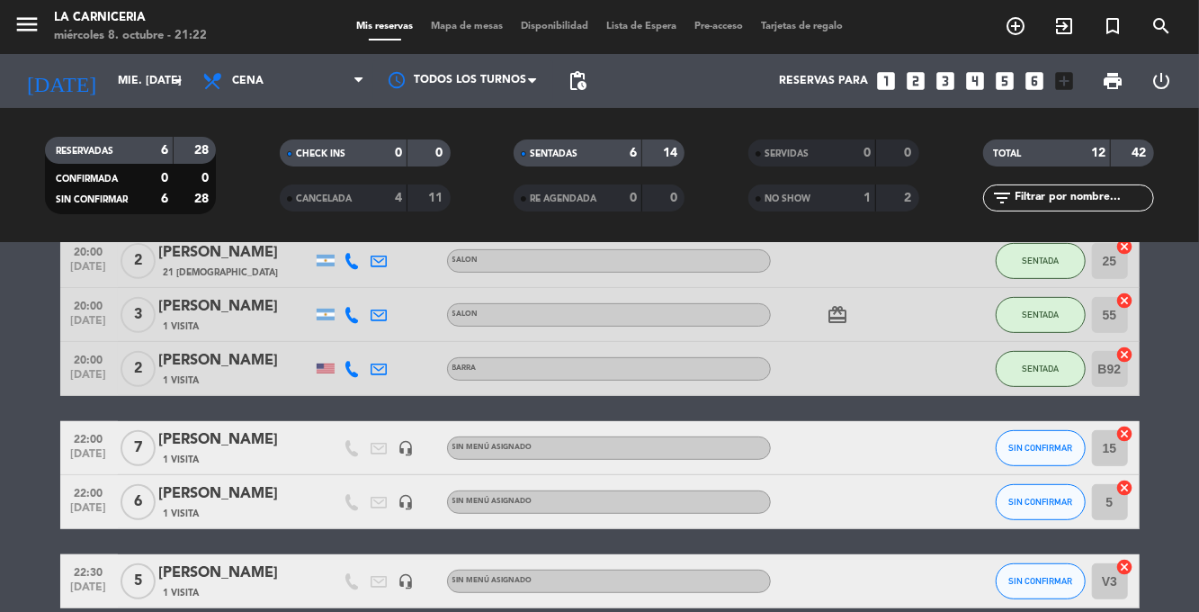
scroll to position [86, 0]
